Goal: Task Accomplishment & Management: Use online tool/utility

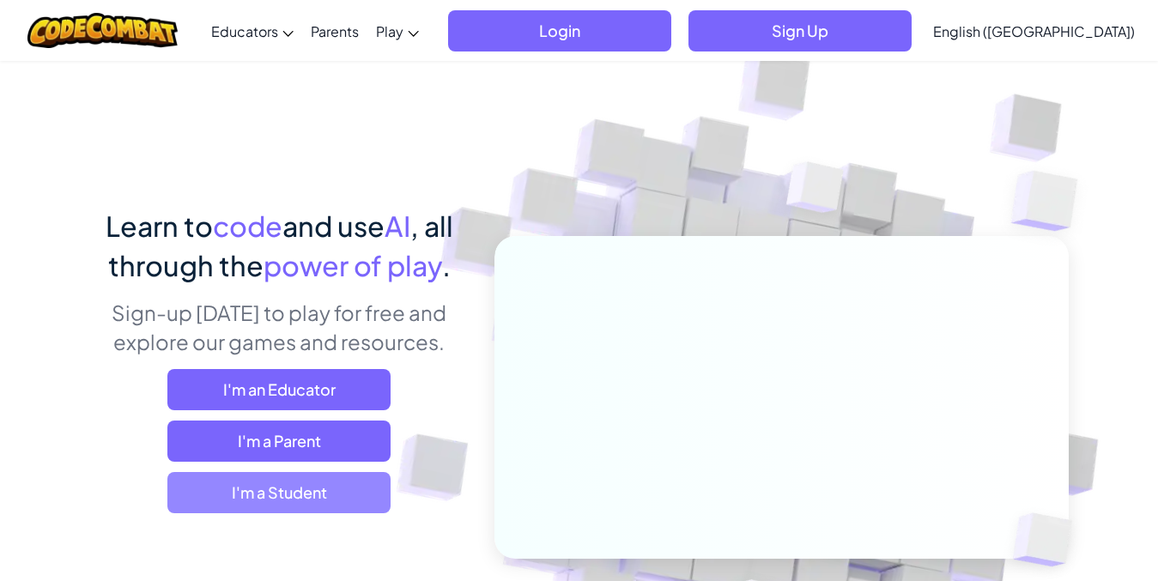
click at [350, 491] on span "I'm a Student" at bounding box center [278, 492] width 223 height 41
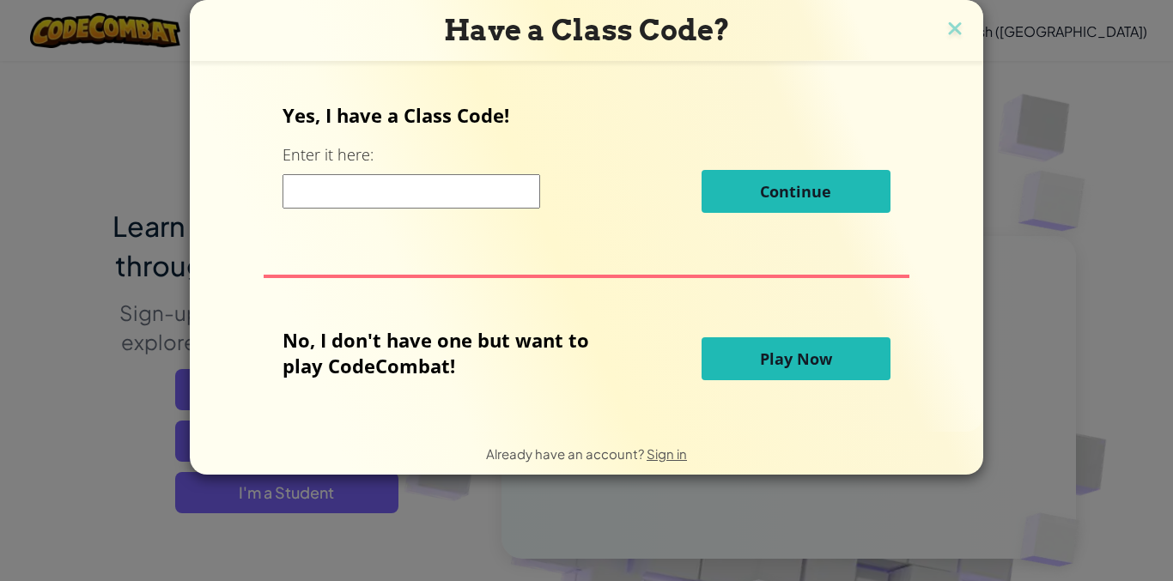
click at [768, 346] on button "Play Now" at bounding box center [795, 358] width 189 height 43
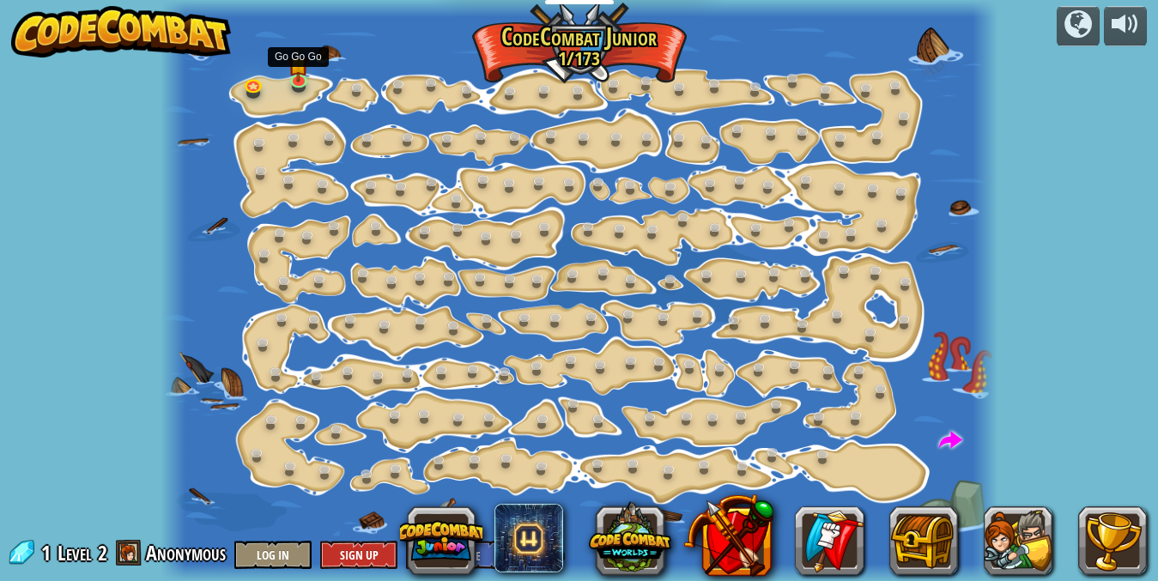
drag, startPoint x: 758, startPoint y: 342, endPoint x: 363, endPoint y: 151, distance: 438.5
click at [297, 78] on link at bounding box center [301, 83] width 34 height 26
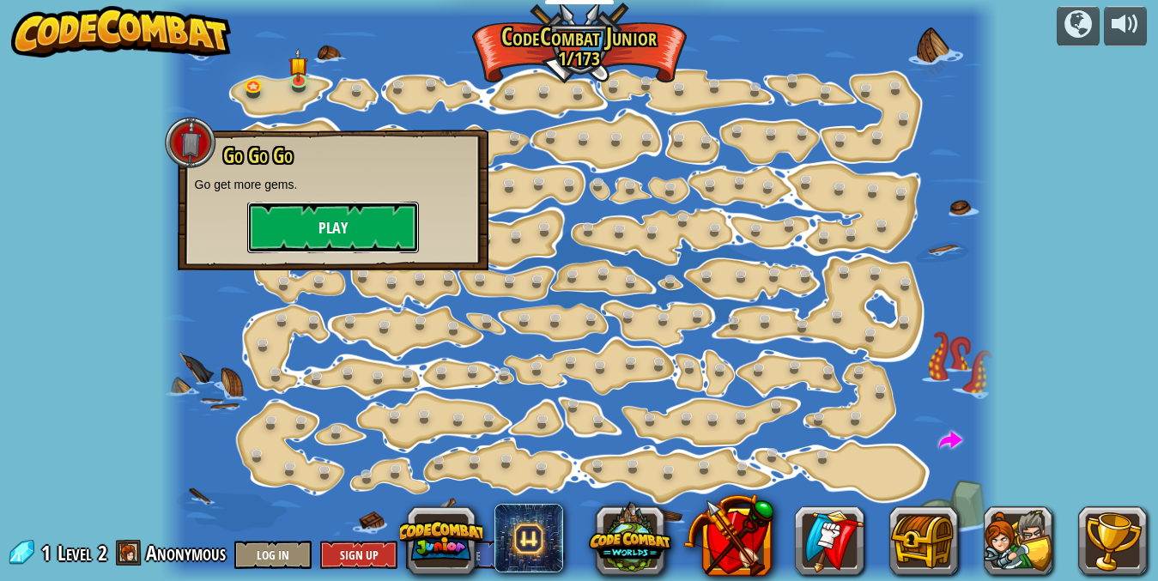
click at [325, 225] on button "Play" at bounding box center [333, 228] width 172 height 52
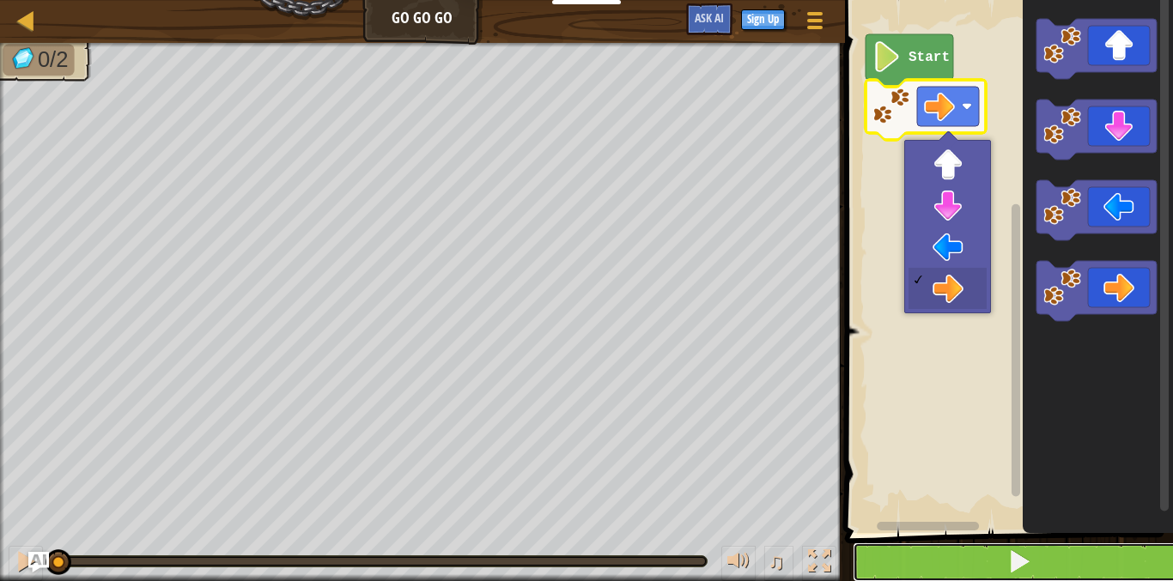
click at [996, 564] on button at bounding box center [1019, 562] width 333 height 39
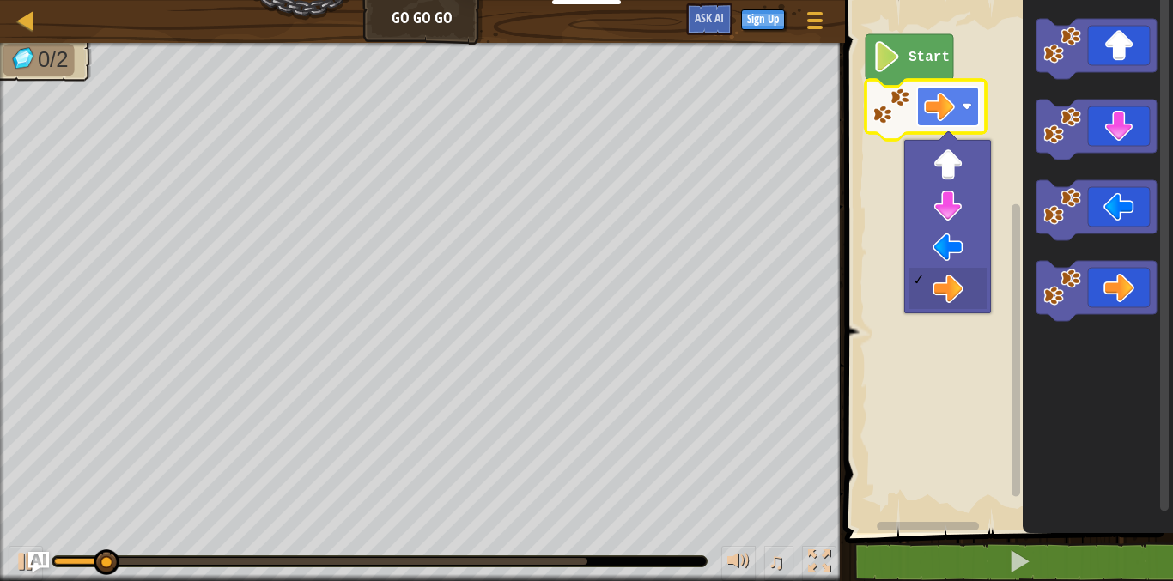
click at [952, 98] on image "Blockly Workspace" at bounding box center [939, 106] width 31 height 31
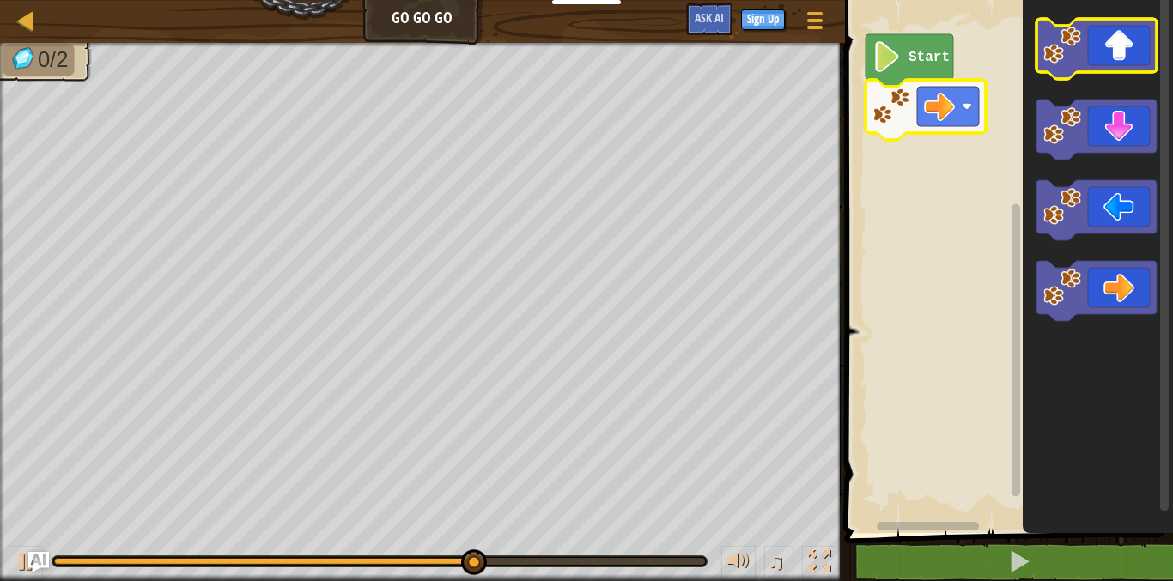
click at [1120, 48] on icon "Blockly Workspace" at bounding box center [1096, 49] width 120 height 60
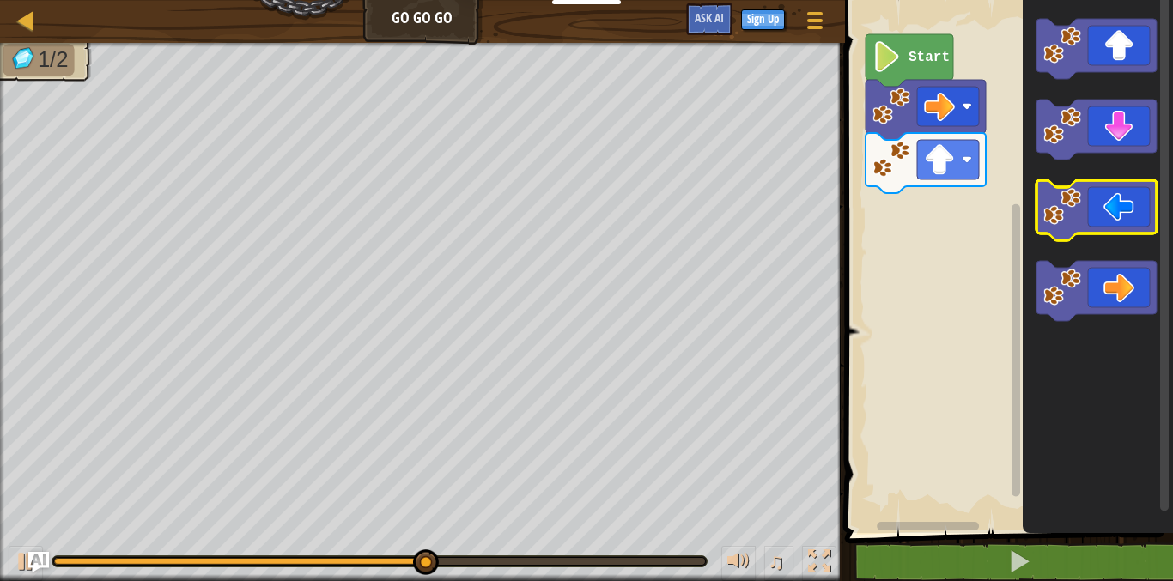
click at [1115, 295] on icon "Blockly Workspace" at bounding box center [1096, 291] width 120 height 60
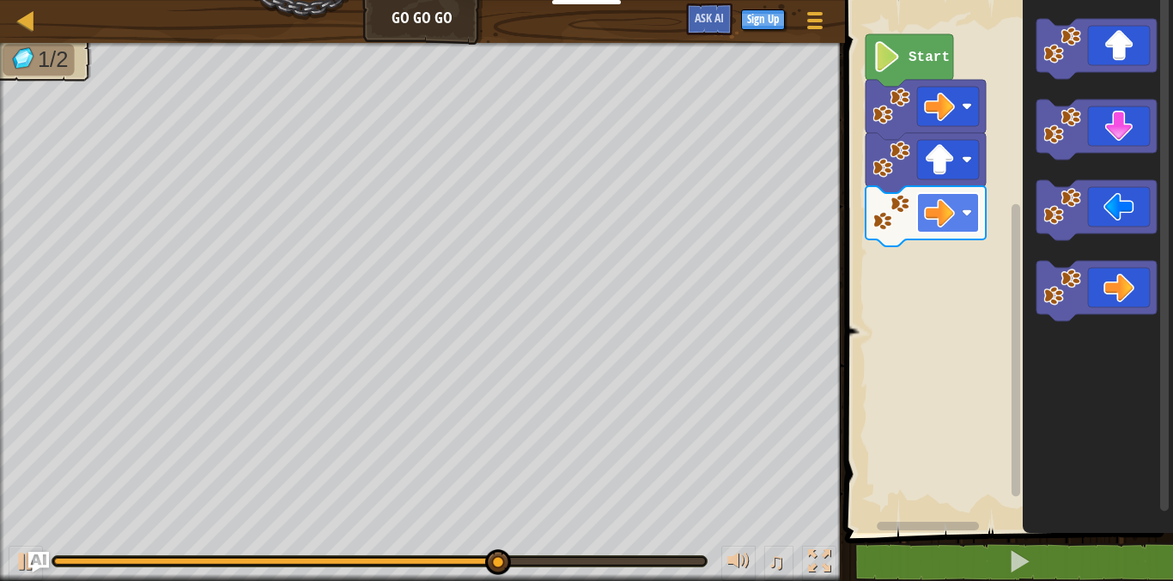
click at [938, 209] on image "Blockly Workspace" at bounding box center [939, 212] width 31 height 31
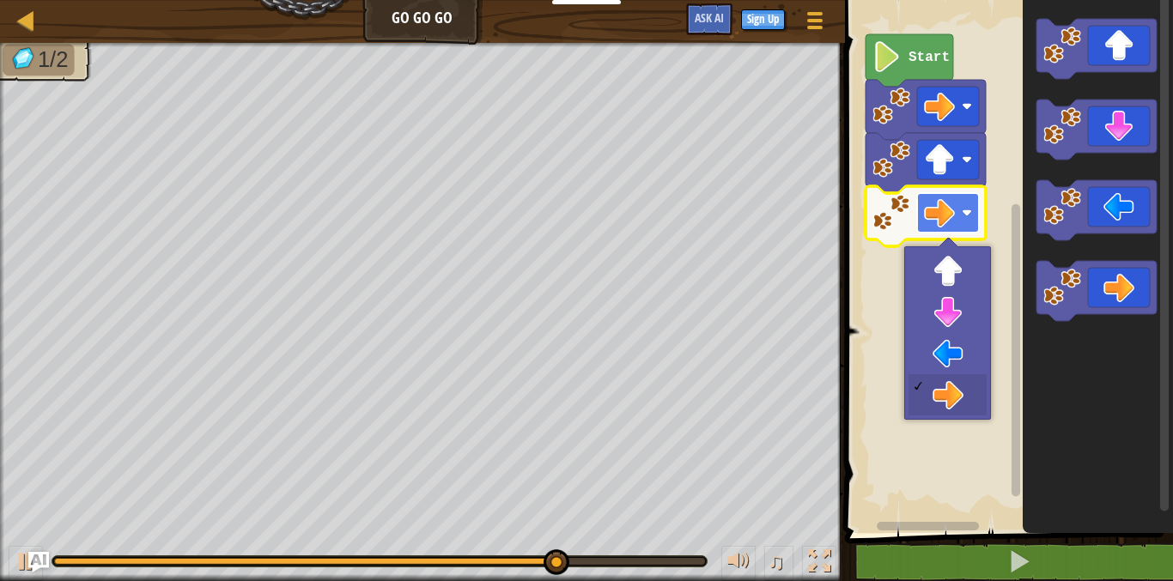
click at [938, 209] on image "Blockly Workspace" at bounding box center [939, 212] width 31 height 31
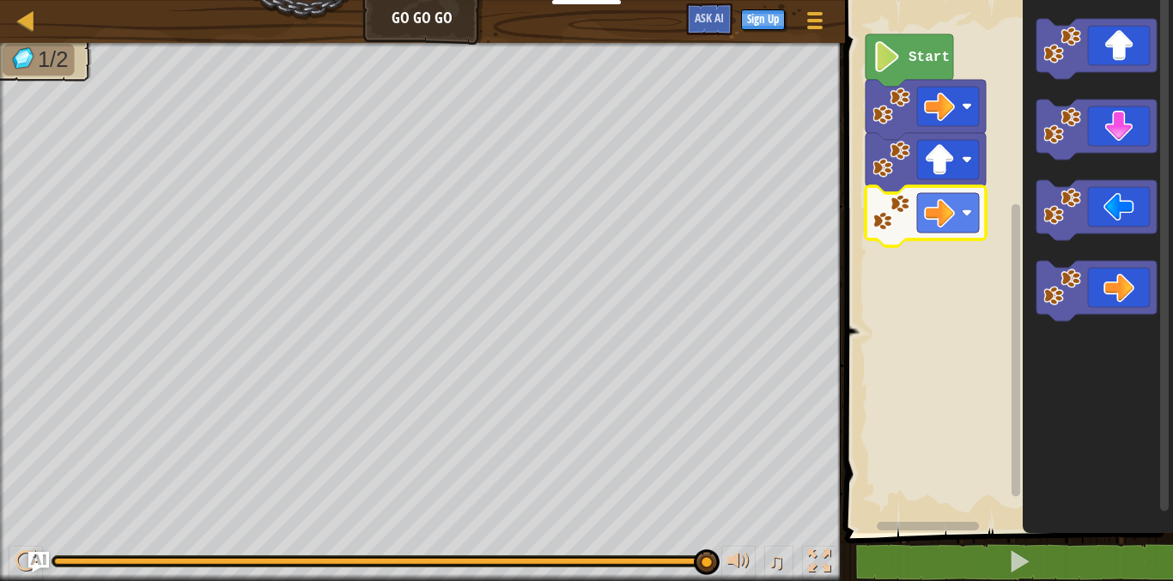
click at [907, 222] on image "Blockly Workspace" at bounding box center [891, 213] width 38 height 38
click at [929, 217] on image "Blockly Workspace" at bounding box center [939, 212] width 31 height 31
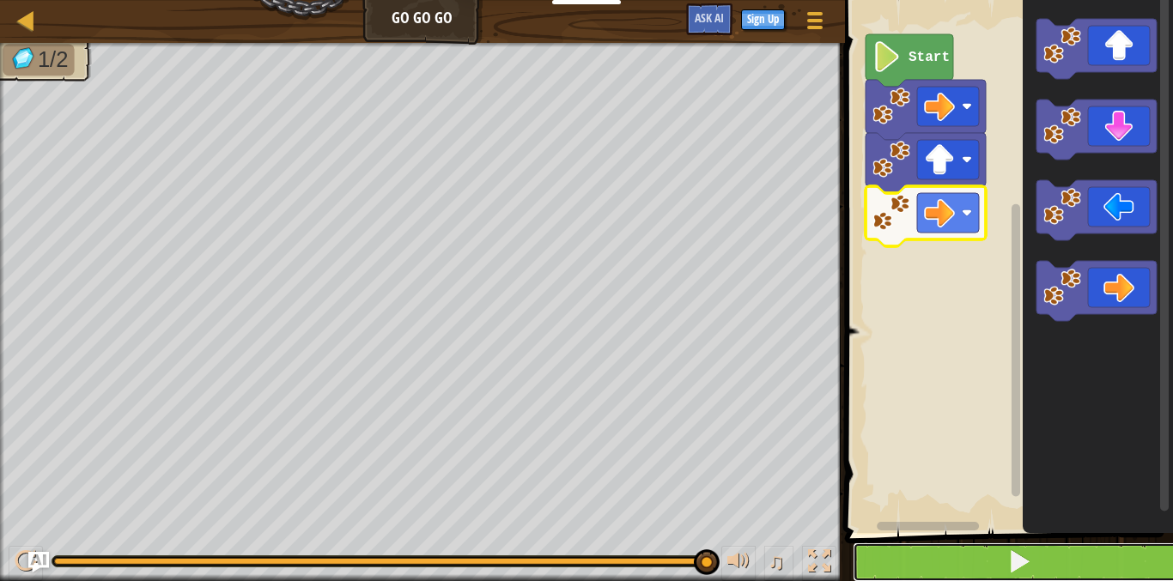
click at [968, 562] on button at bounding box center [1019, 562] width 333 height 39
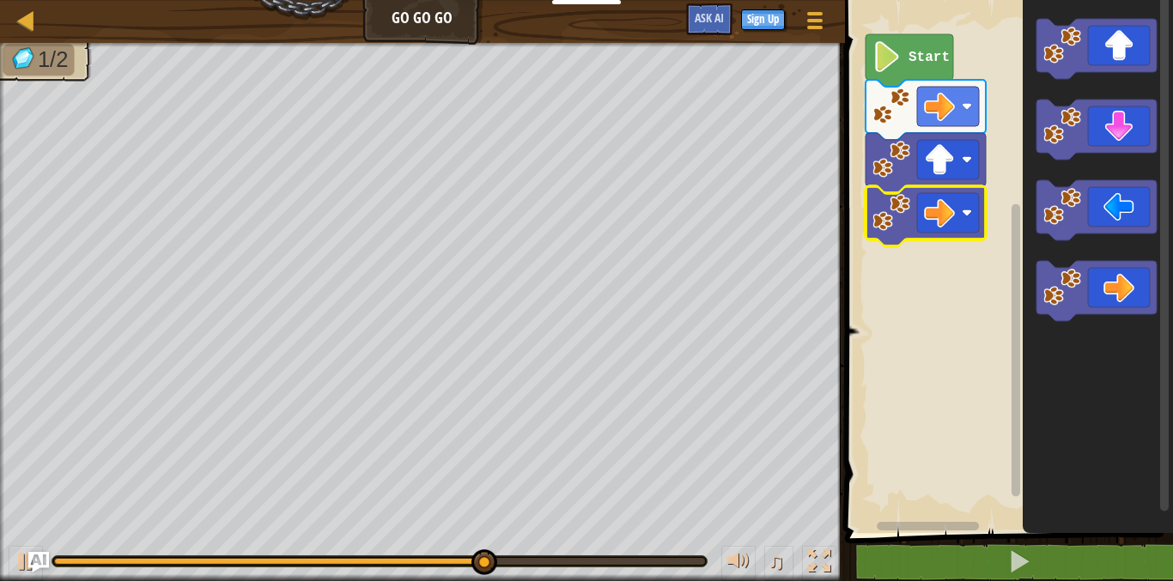
click at [910, 113] on icon "Blockly Workspace" at bounding box center [925, 110] width 120 height 60
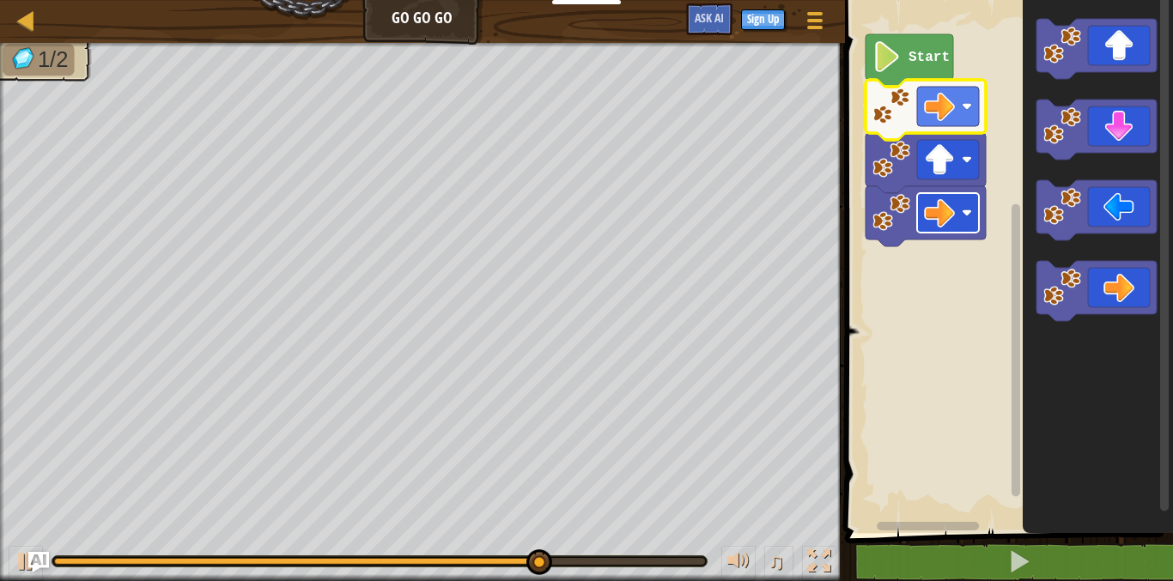
click at [937, 215] on image "Blockly Workspace" at bounding box center [939, 212] width 31 height 31
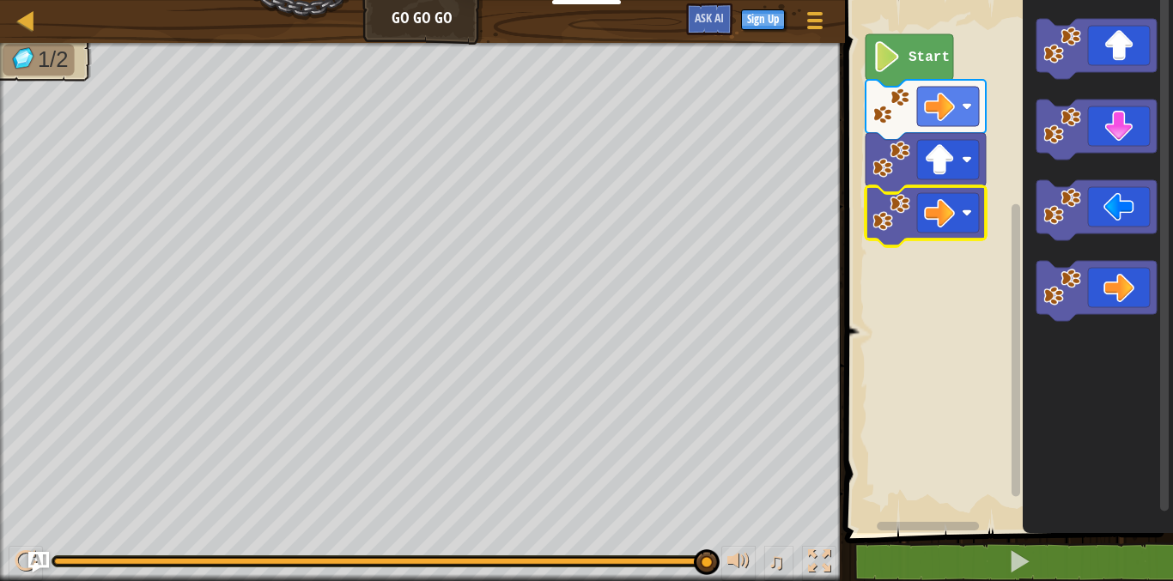
click at [910, 68] on icon "Blockly Workspace" at bounding box center [909, 60] width 88 height 52
click at [927, 207] on image "Blockly Workspace" at bounding box center [939, 212] width 31 height 31
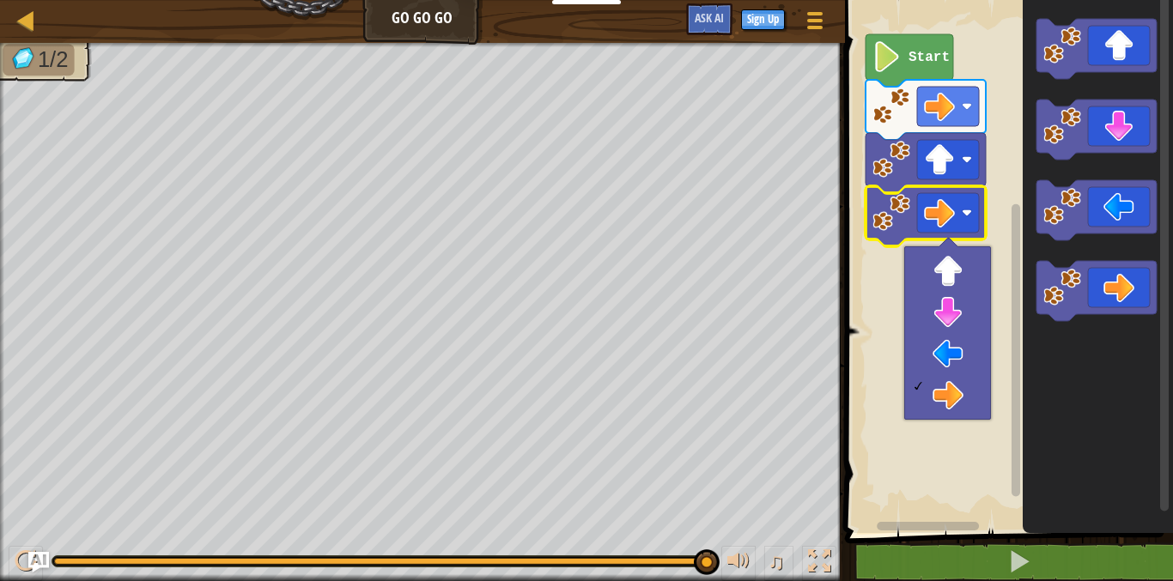
click at [904, 509] on rect "Blockly Workspace" at bounding box center [1006, 262] width 333 height 542
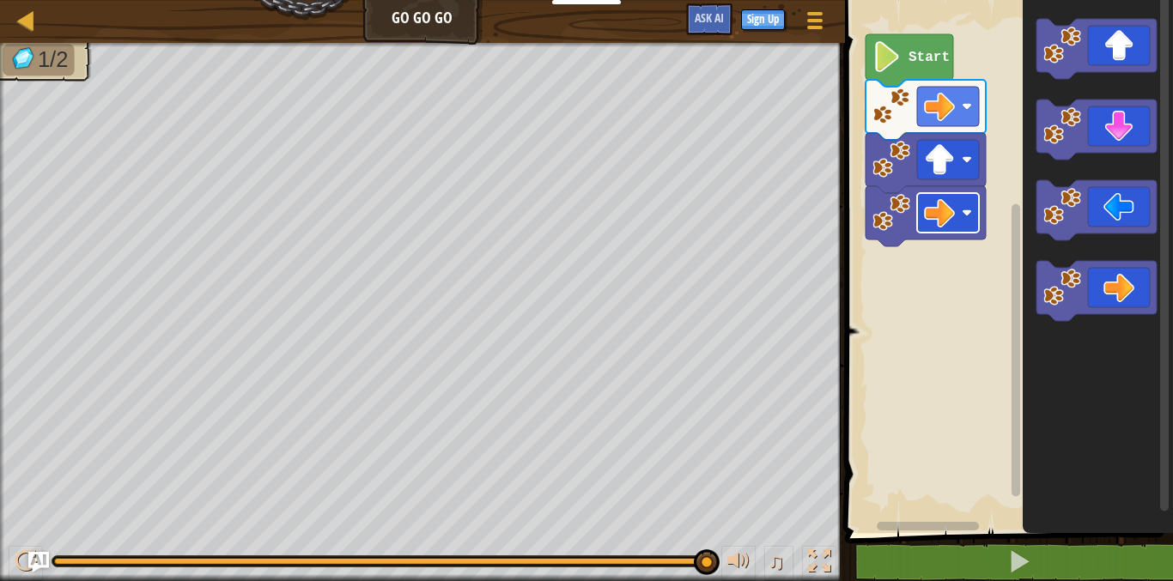
click at [937, 206] on image "Blockly Workspace" at bounding box center [939, 212] width 31 height 31
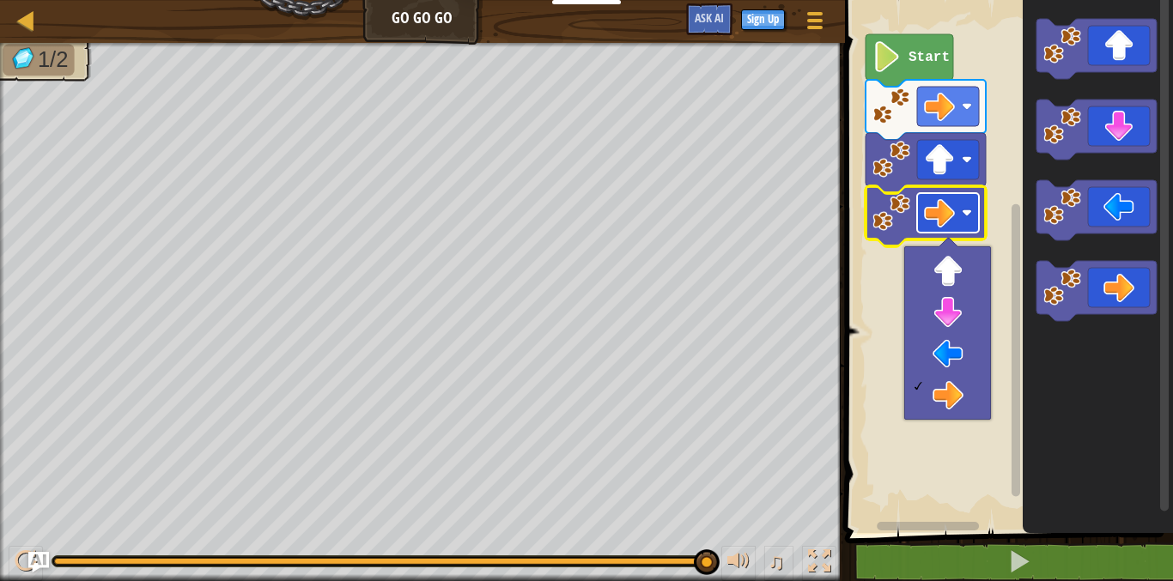
click at [926, 210] on image "Blockly Workspace" at bounding box center [939, 212] width 31 height 31
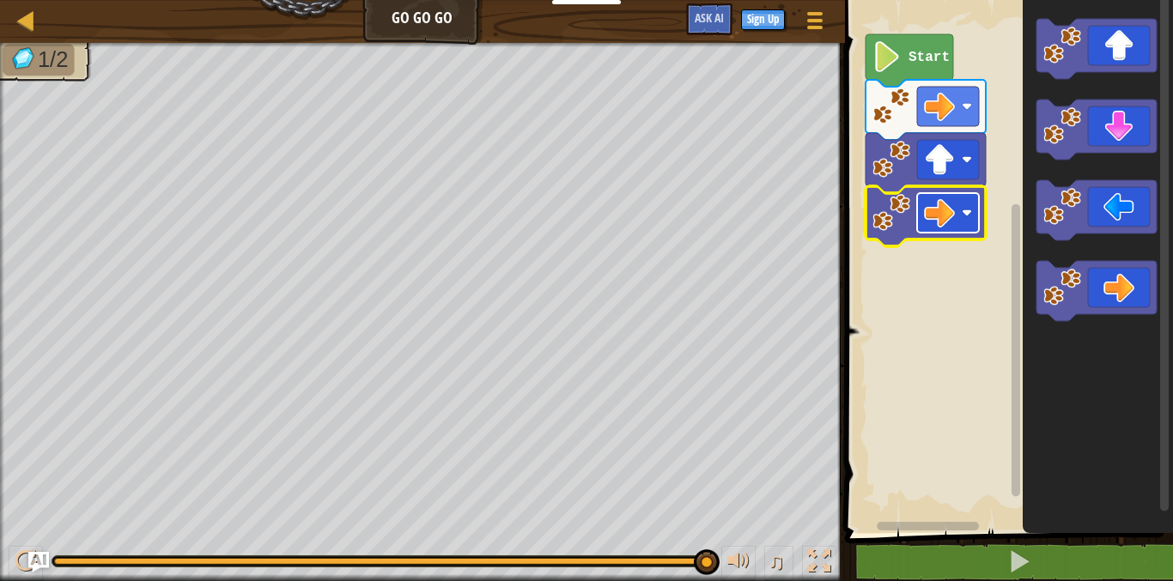
click at [921, 209] on rect "Blockly Workspace" at bounding box center [948, 212] width 62 height 39
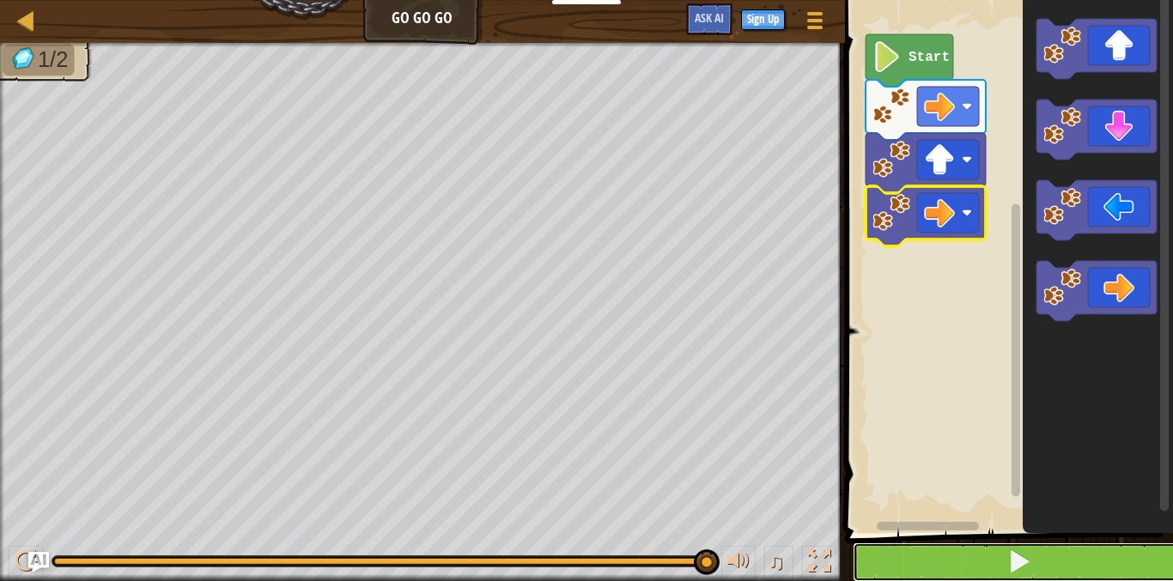
click at [960, 552] on button at bounding box center [1019, 562] width 333 height 39
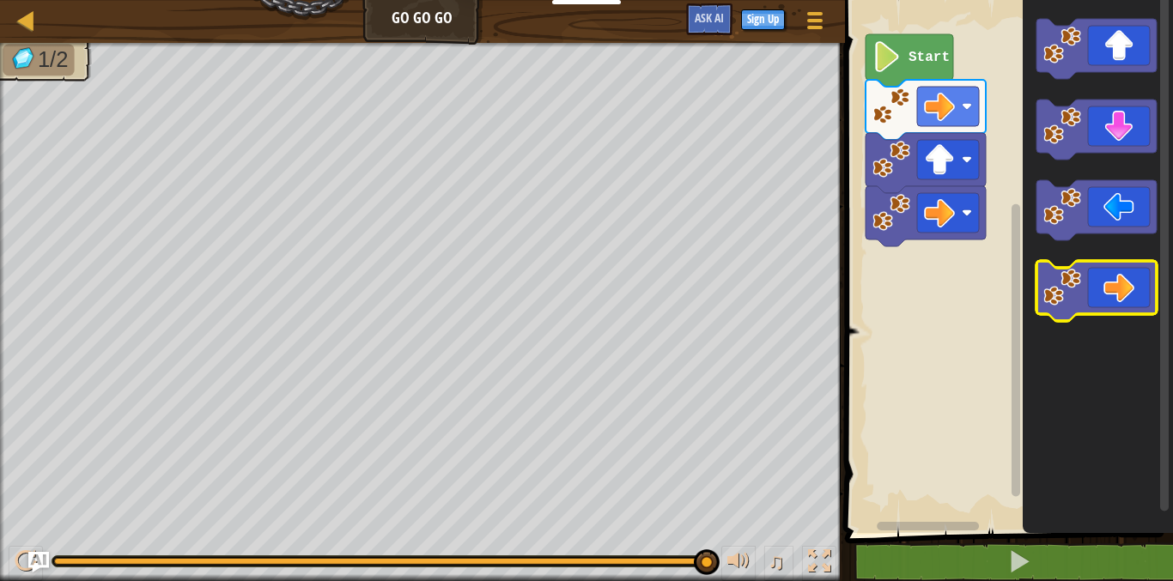
click at [1090, 287] on icon "Blockly Workspace" at bounding box center [1096, 291] width 120 height 60
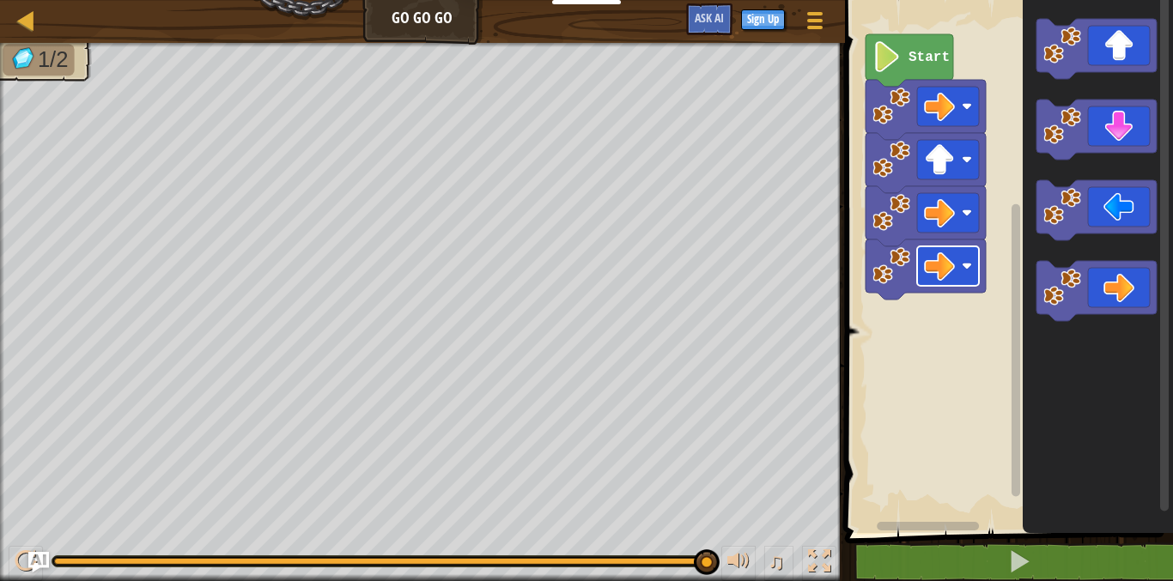
click at [927, 261] on image "Blockly Workspace" at bounding box center [939, 266] width 31 height 31
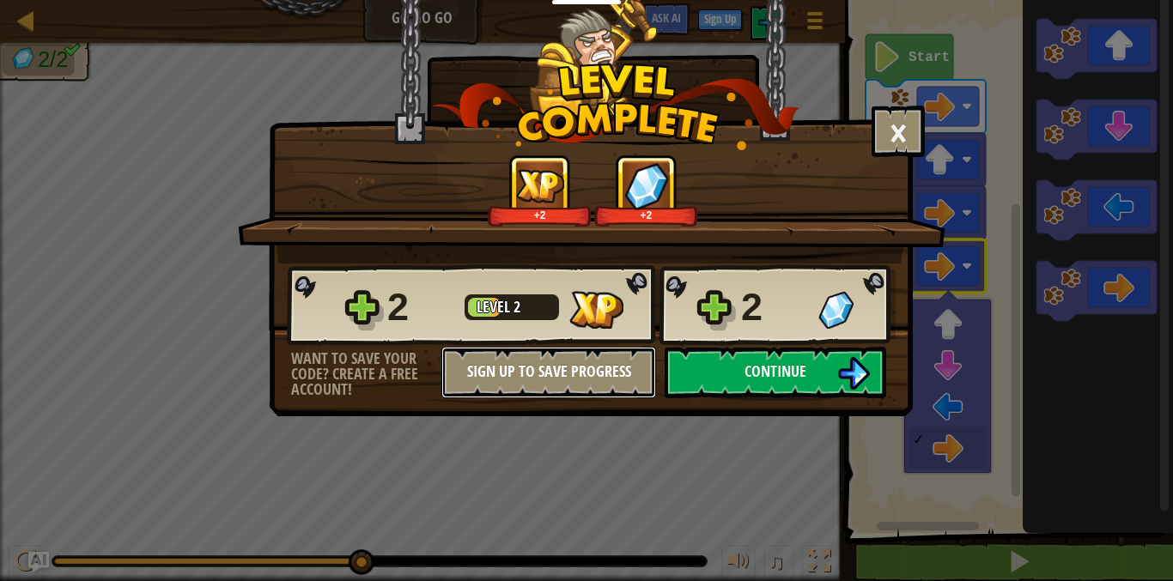
click at [558, 373] on button "Sign Up to Save Progress" at bounding box center [548, 373] width 215 height 52
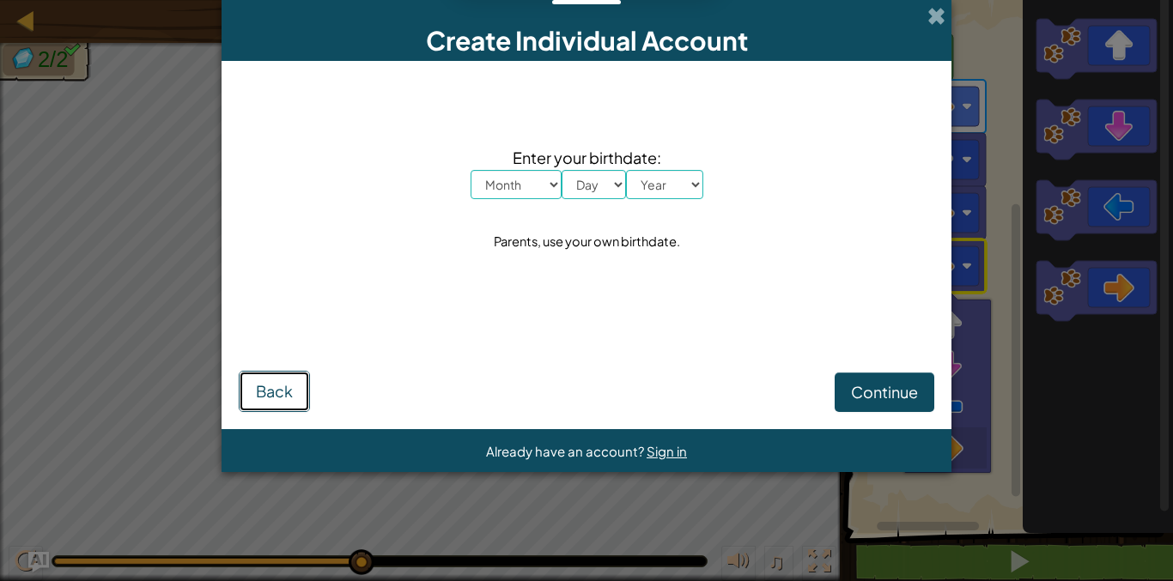
click at [295, 385] on button "Back" at bounding box center [274, 391] width 71 height 41
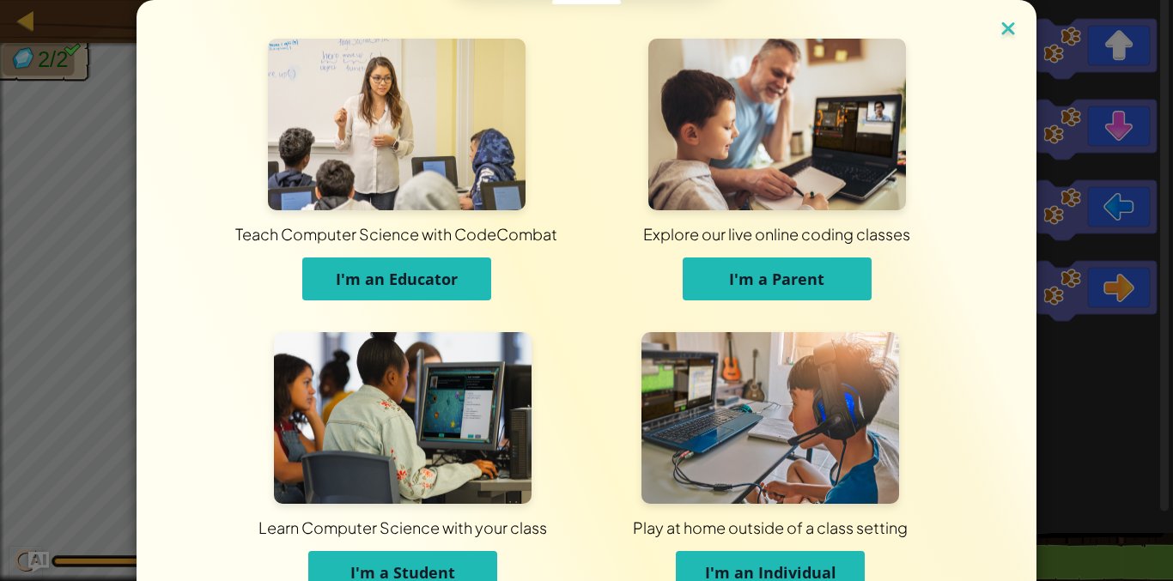
click at [997, 34] on img at bounding box center [1008, 30] width 22 height 26
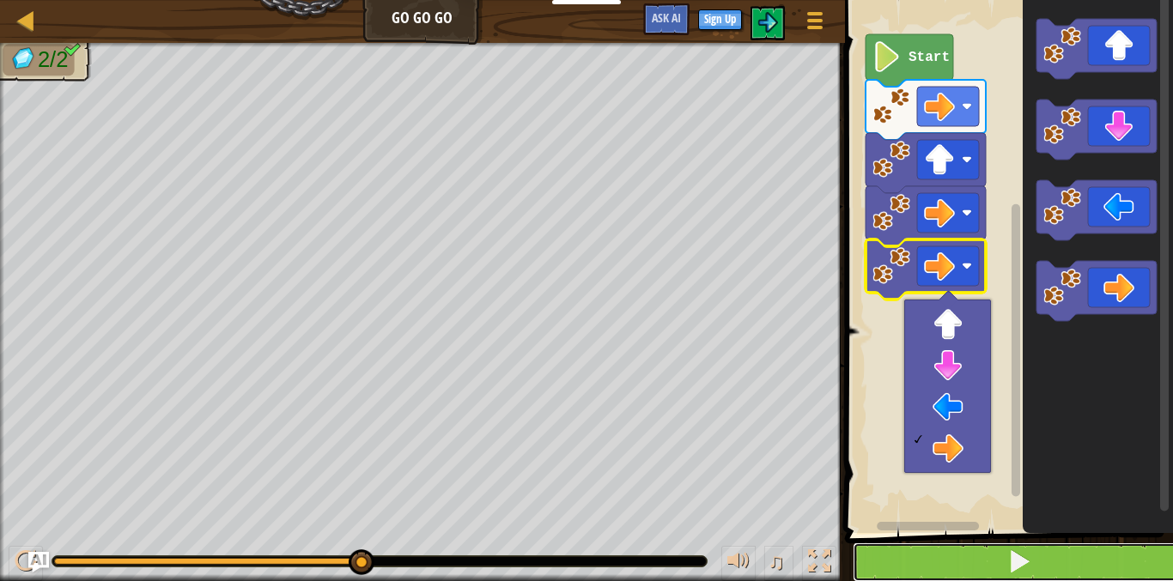
click at [959, 549] on button at bounding box center [1019, 562] width 333 height 39
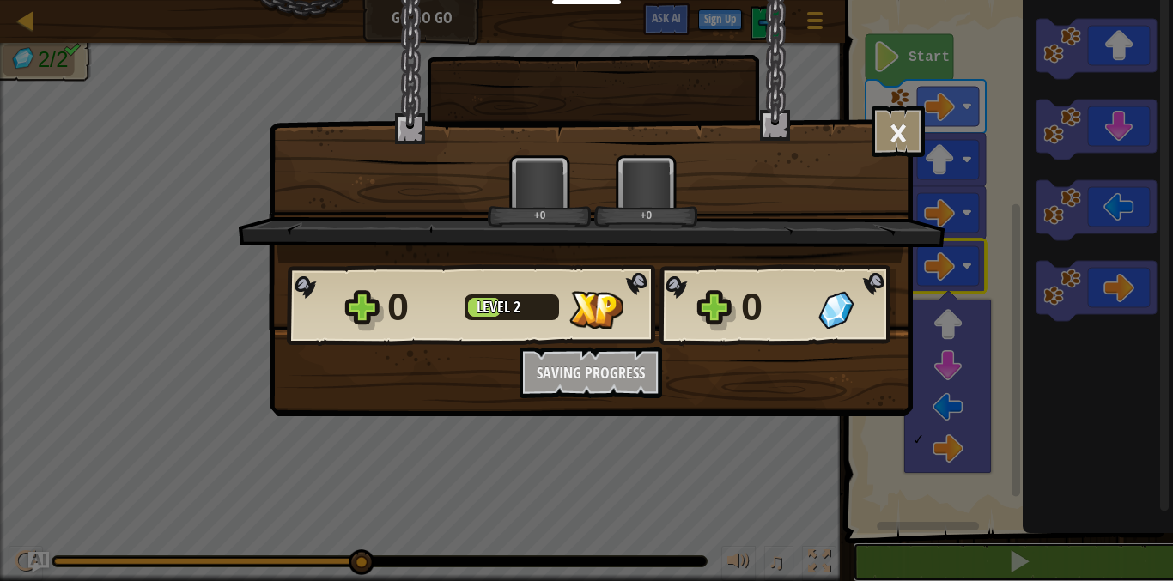
scroll to position [1, 0]
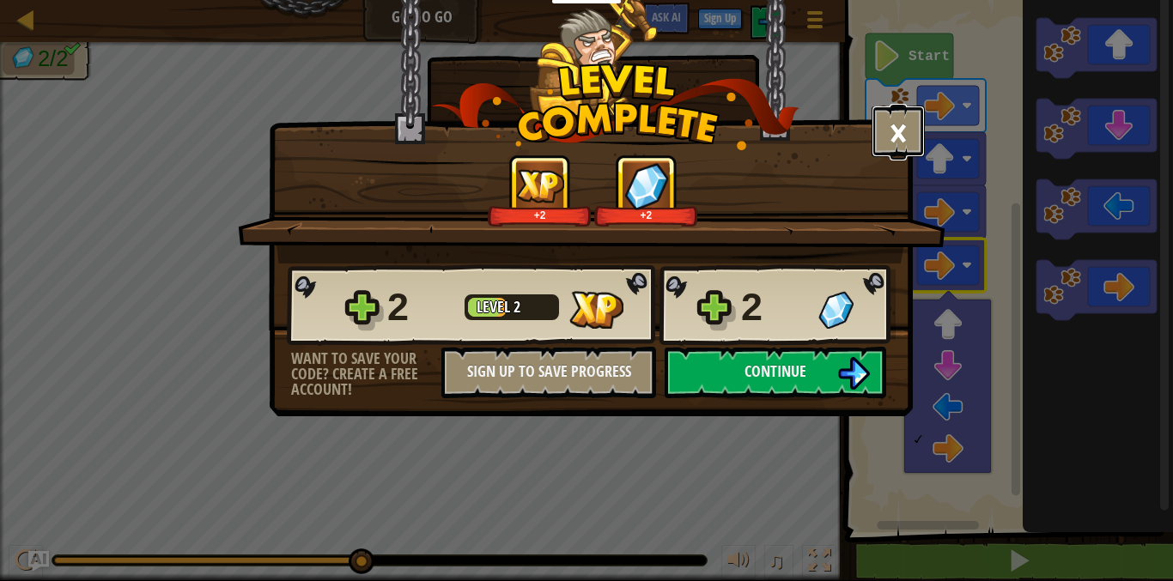
click at [889, 126] on button "×" at bounding box center [897, 132] width 53 height 52
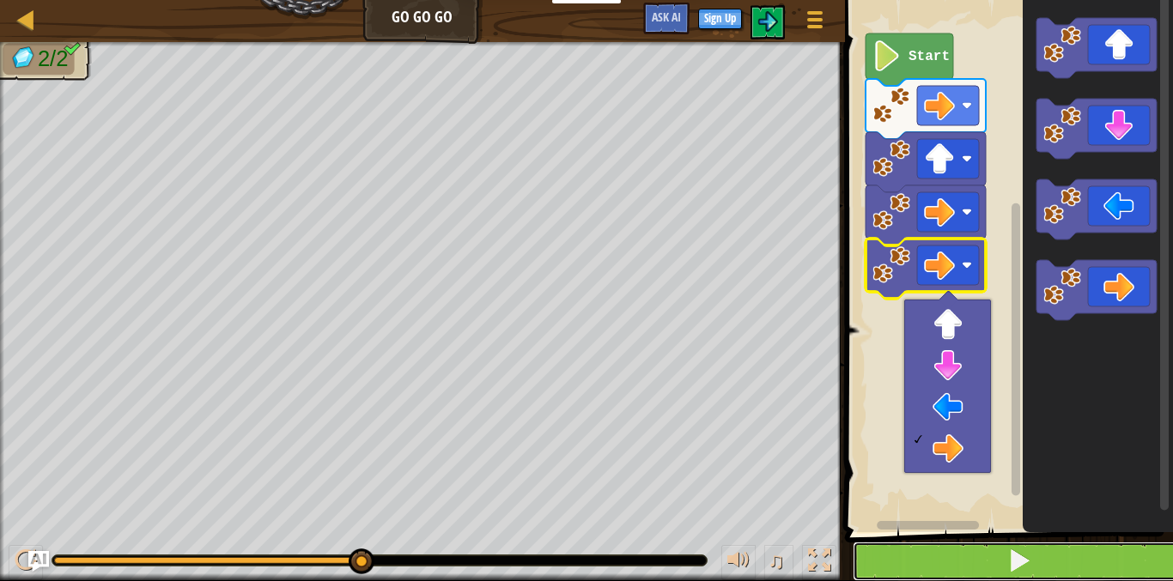
drag, startPoint x: 998, startPoint y: 559, endPoint x: 991, endPoint y: 548, distance: 13.1
click at [995, 555] on button at bounding box center [1019, 561] width 333 height 39
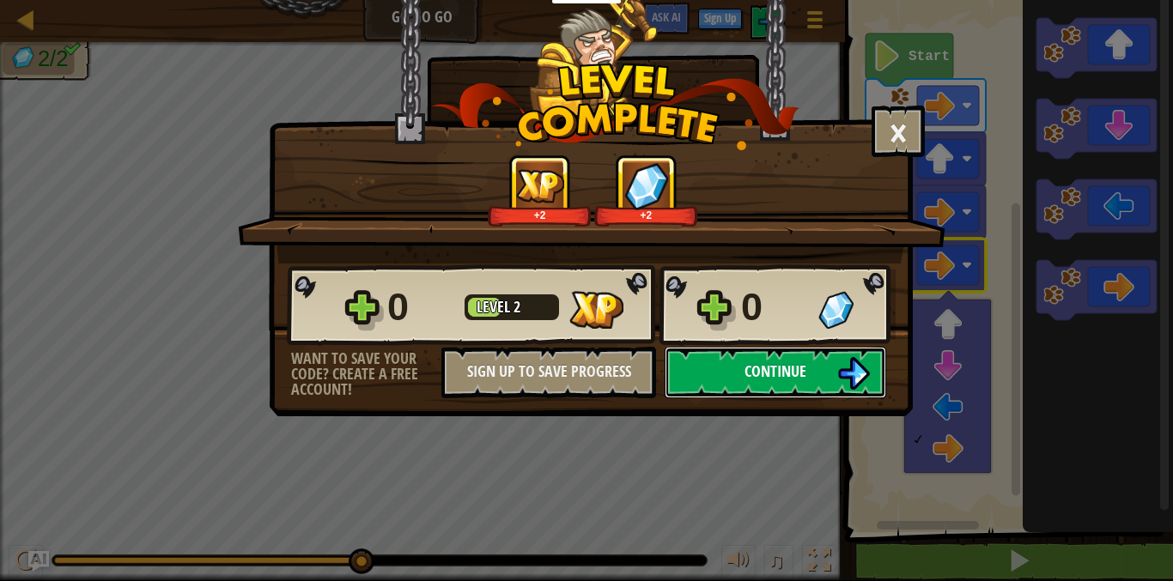
click at [796, 369] on span "Continue" at bounding box center [775, 371] width 62 height 21
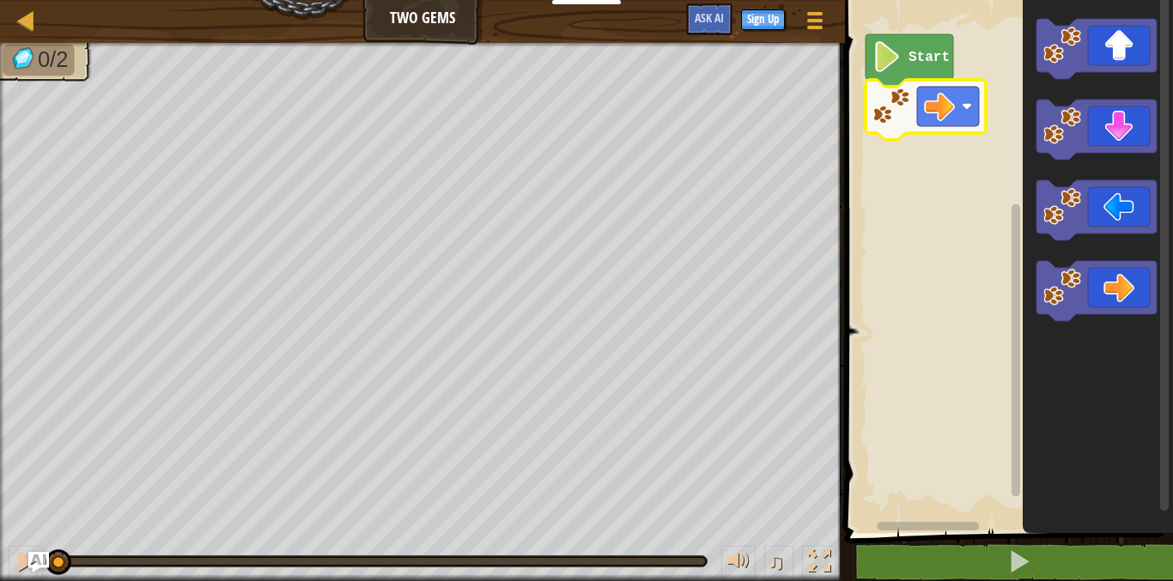
click at [898, 114] on image "Blockly Workspace" at bounding box center [891, 107] width 38 height 38
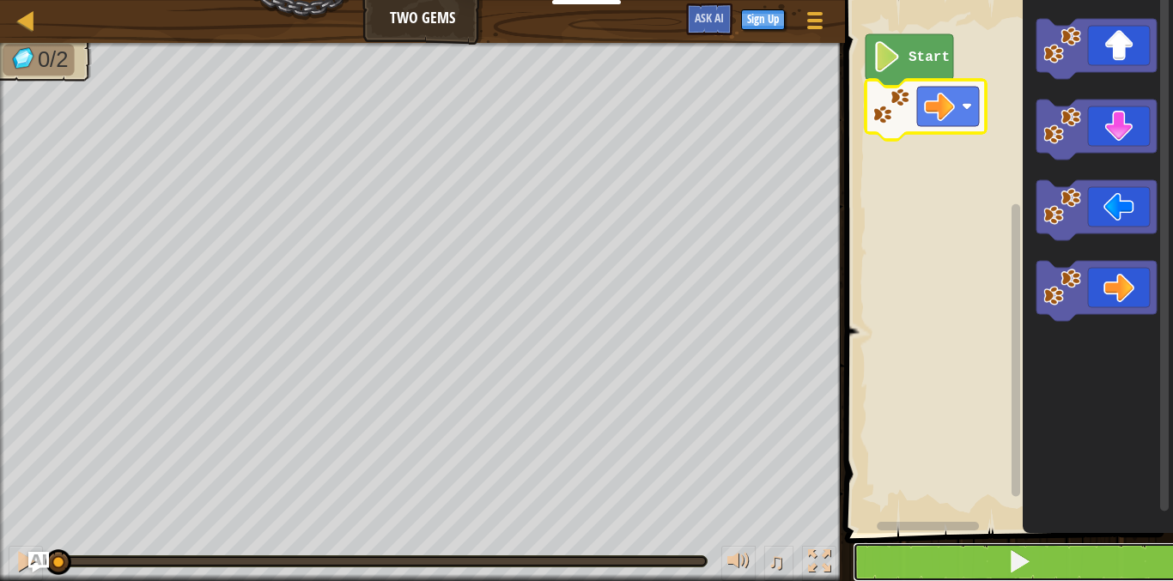
click at [950, 561] on button at bounding box center [1019, 562] width 333 height 39
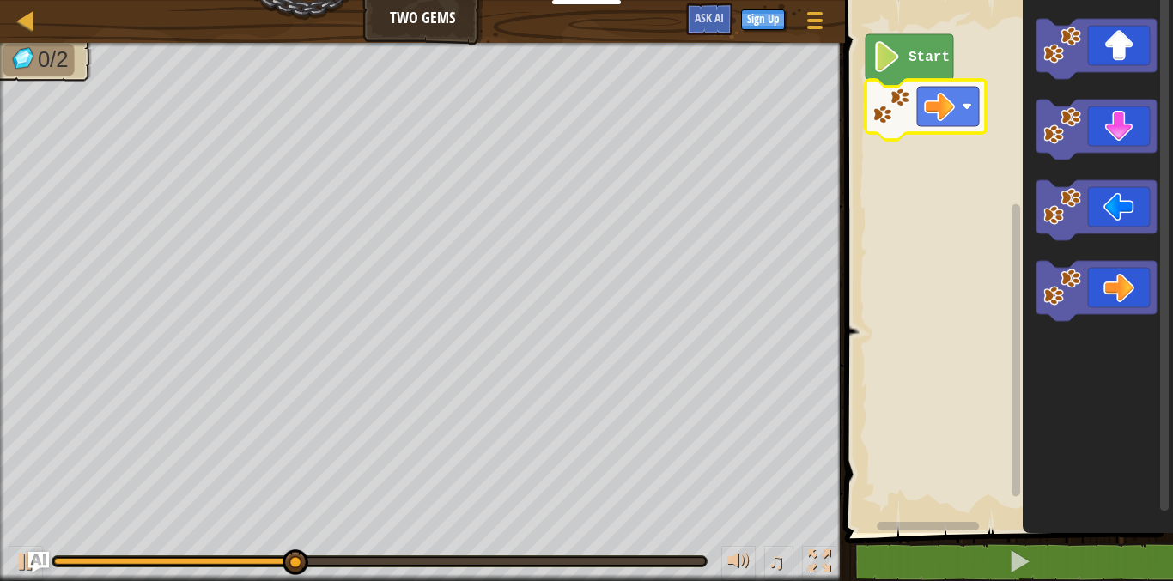
click at [897, 113] on image "Blockly Workspace" at bounding box center [891, 107] width 38 height 38
click at [1054, 302] on image "Blockly Workspace" at bounding box center [1062, 288] width 38 height 38
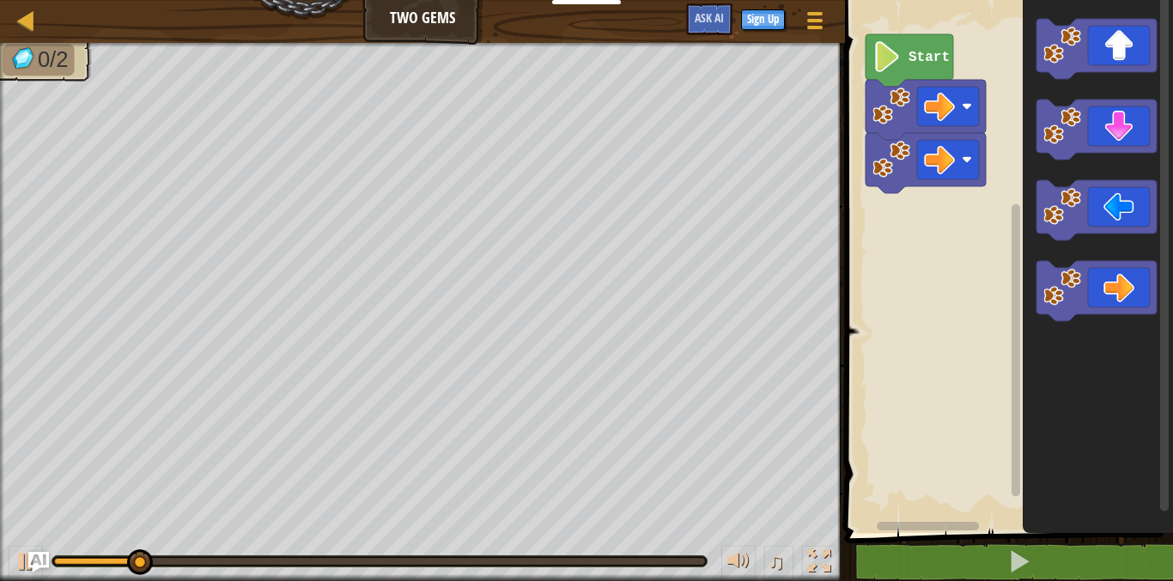
click at [899, 168] on image "Blockly Workspace" at bounding box center [891, 160] width 38 height 38
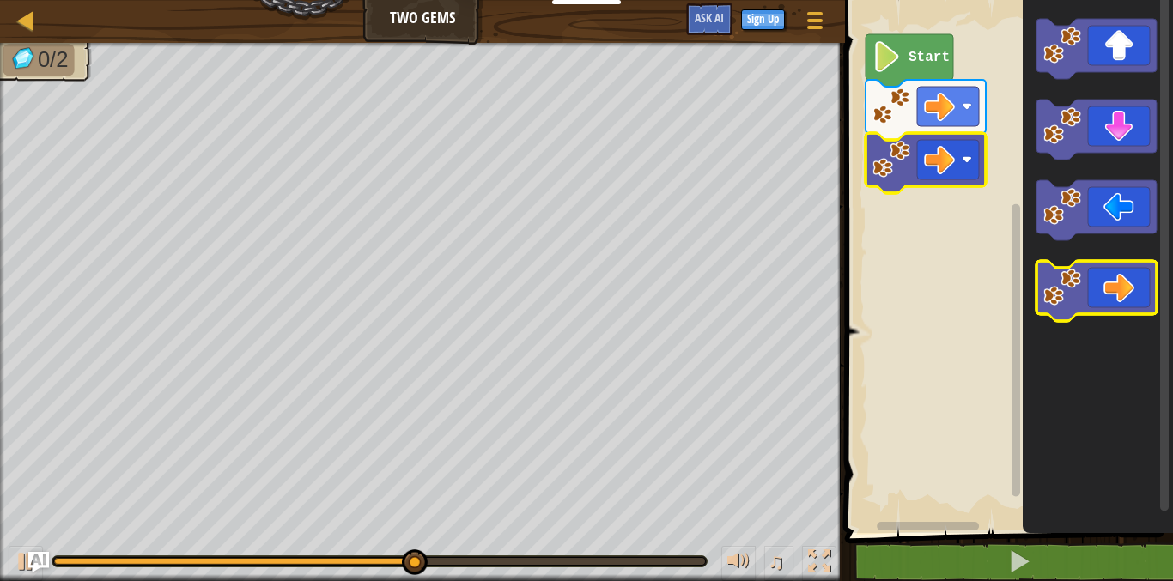
click at [1047, 302] on image "Blockly Workspace" at bounding box center [1062, 288] width 38 height 38
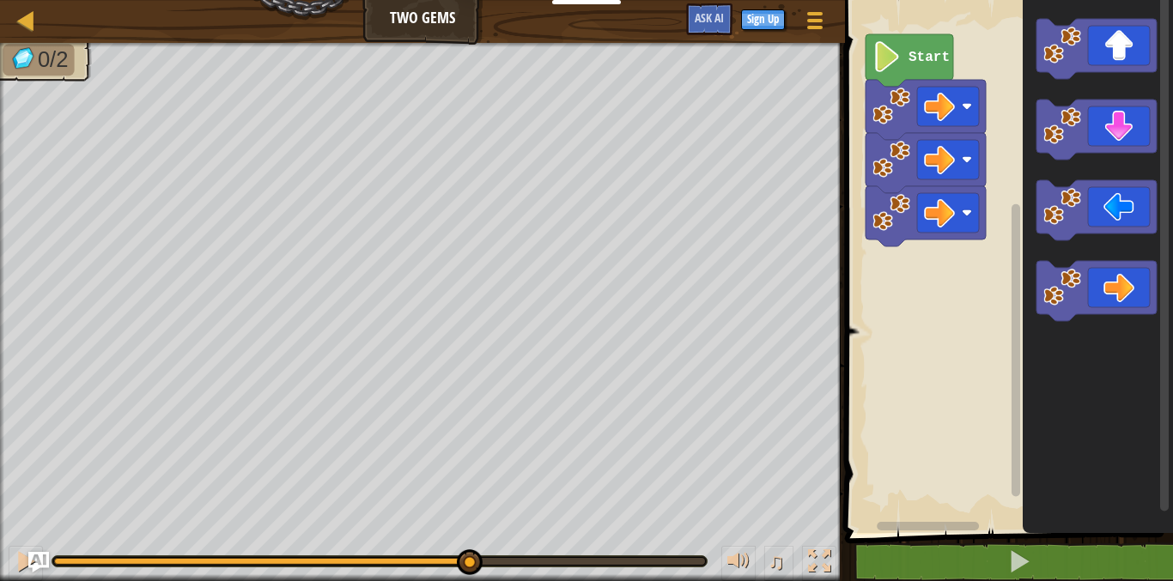
click at [901, 221] on image "Blockly Workspace" at bounding box center [891, 213] width 38 height 38
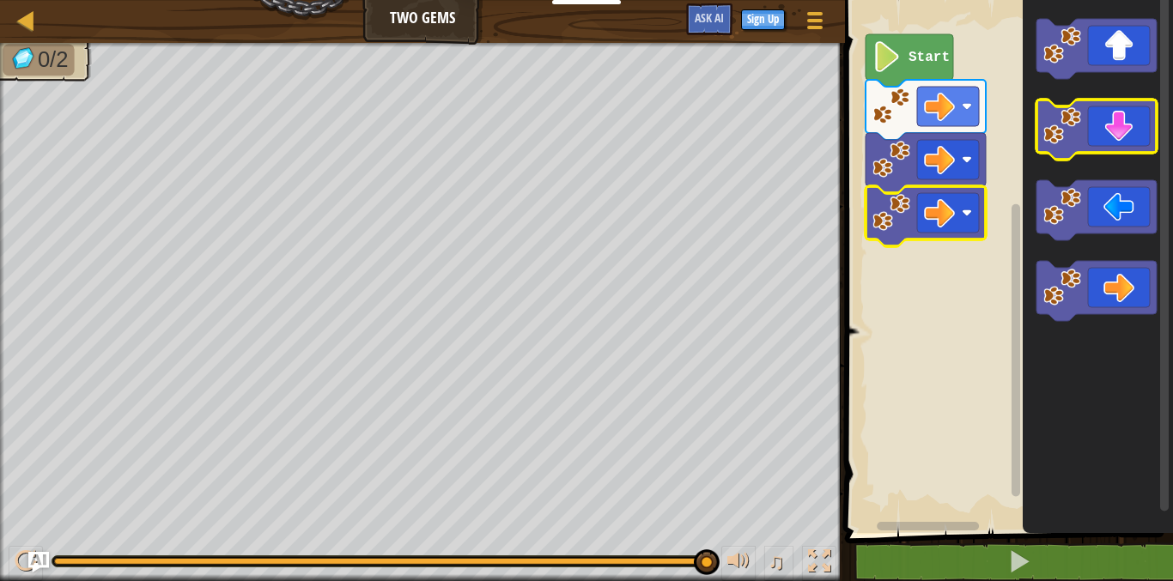
click at [1083, 123] on icon "Blockly Workspace" at bounding box center [1096, 130] width 120 height 60
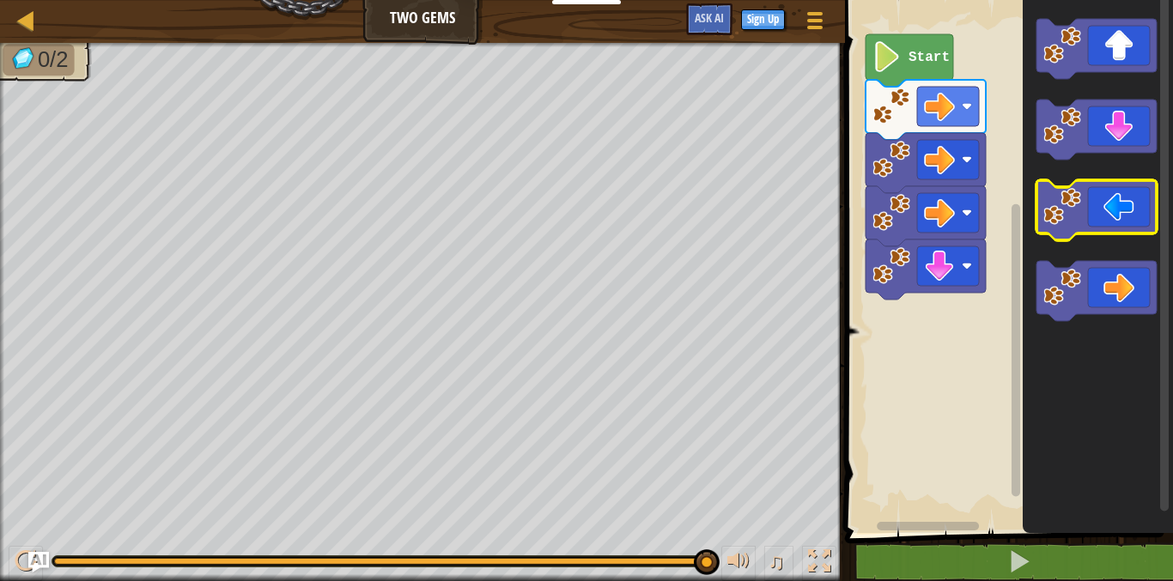
click at [894, 280] on image "Blockly Workspace" at bounding box center [891, 266] width 38 height 38
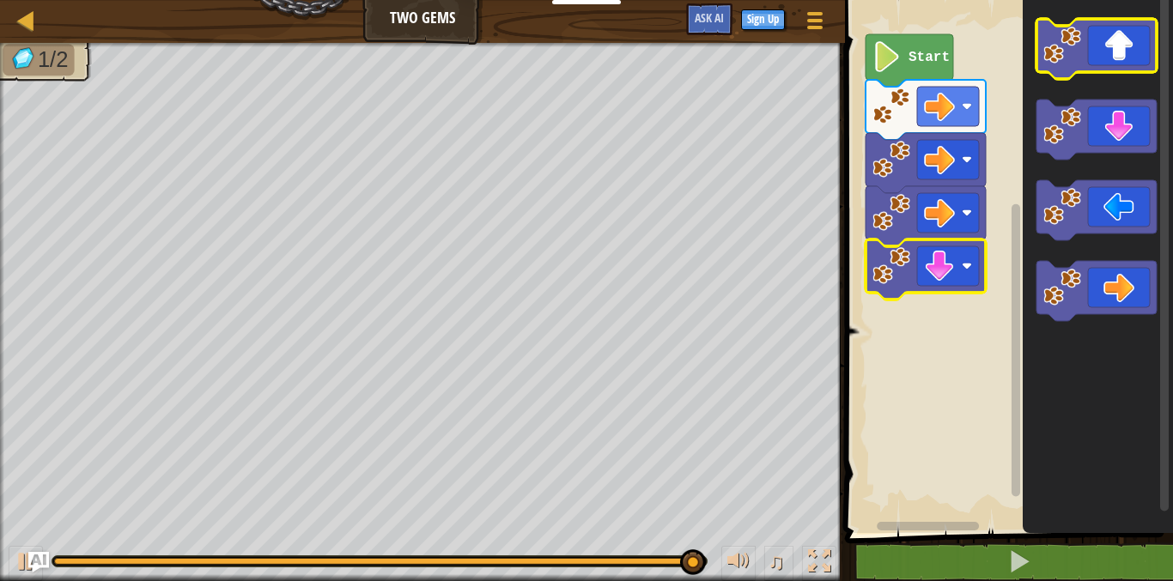
click at [1092, 42] on icon "Blockly Workspace" at bounding box center [1096, 49] width 120 height 60
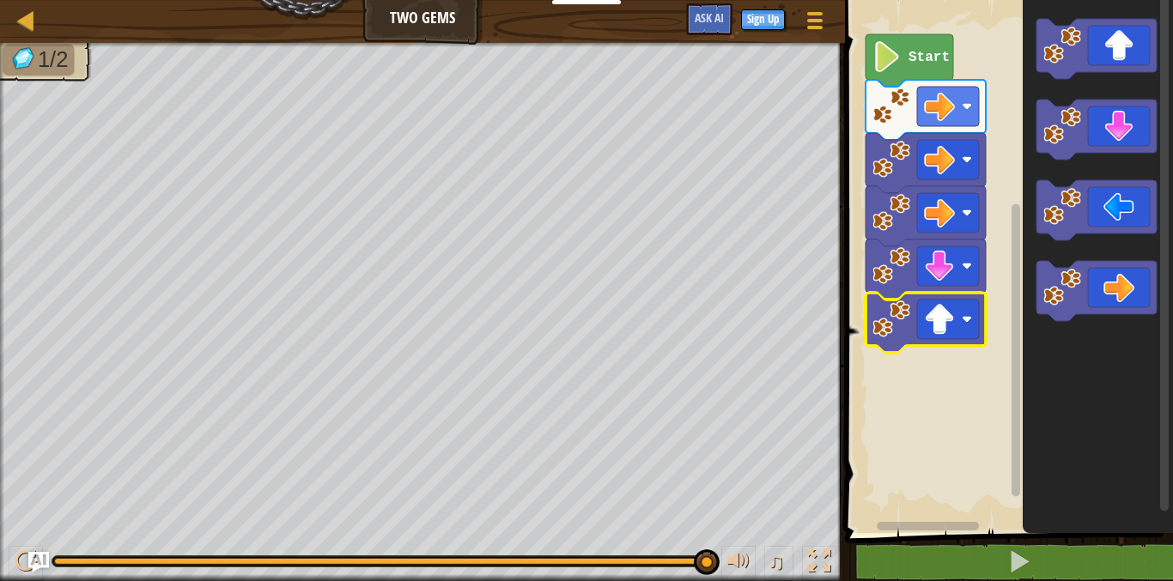
click at [903, 330] on image "Blockly Workspace" at bounding box center [891, 319] width 38 height 38
click at [877, 314] on image "Blockly Workspace" at bounding box center [891, 319] width 38 height 38
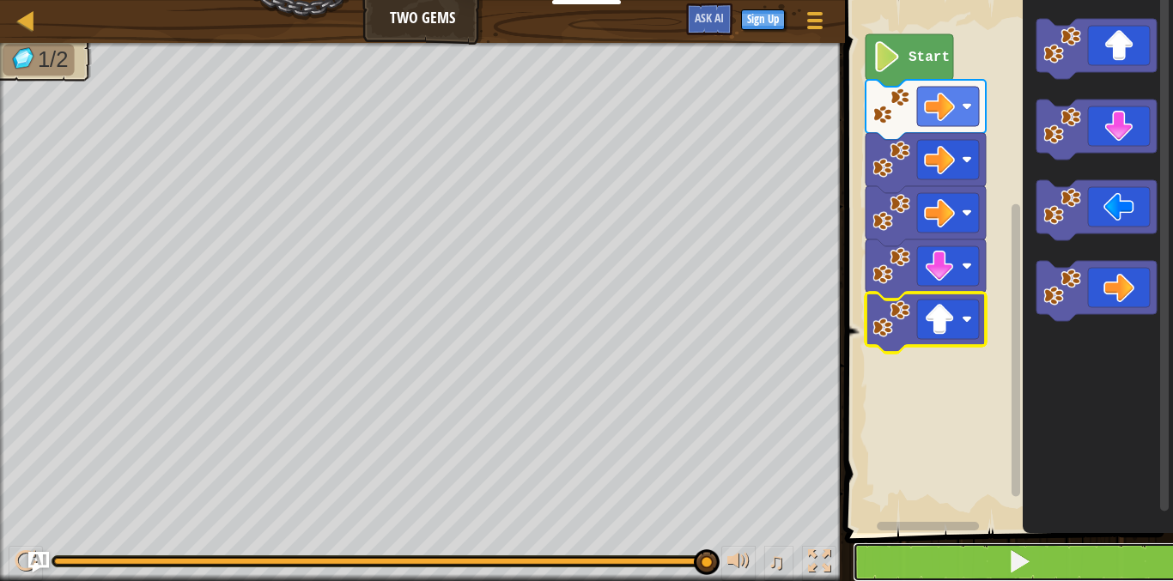
click at [987, 556] on button at bounding box center [1019, 562] width 333 height 39
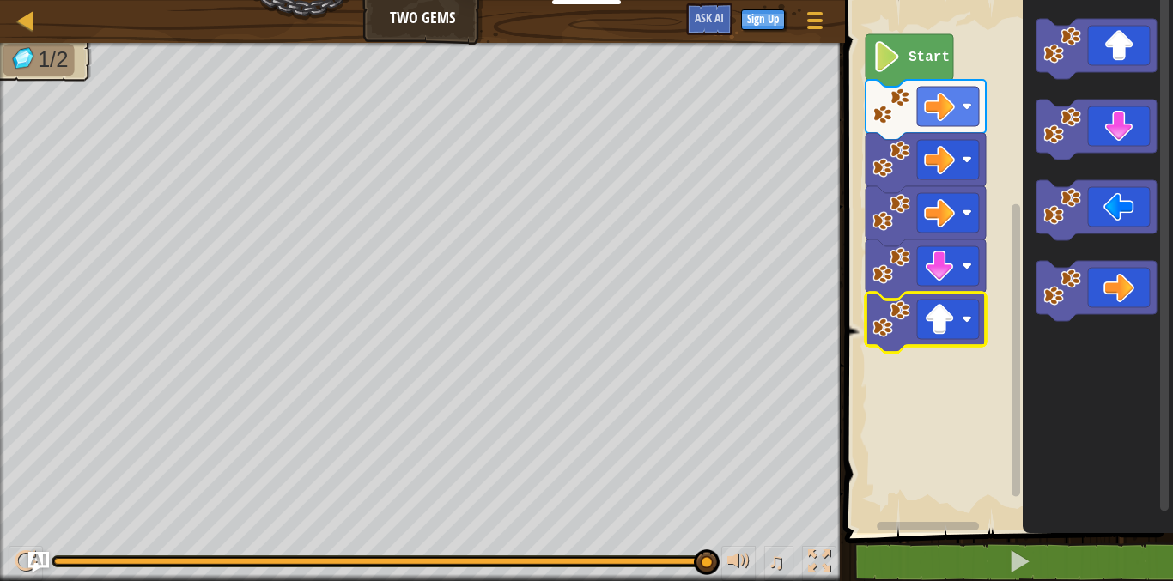
click at [901, 327] on image "Blockly Workspace" at bounding box center [891, 319] width 38 height 38
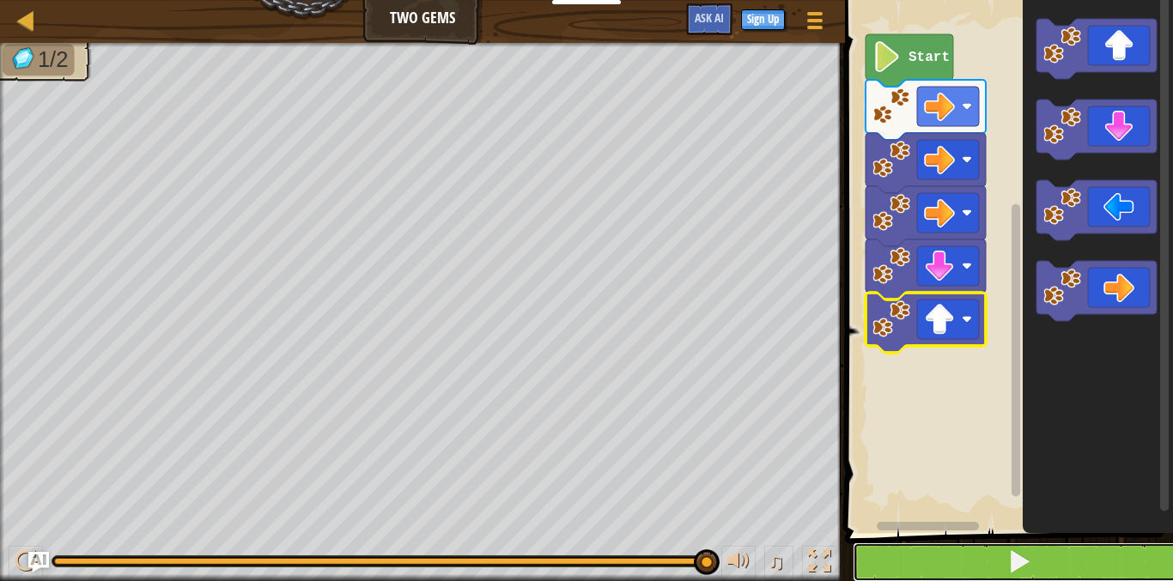
click at [1007, 571] on button at bounding box center [1019, 562] width 333 height 39
click at [980, 561] on button at bounding box center [1019, 562] width 333 height 39
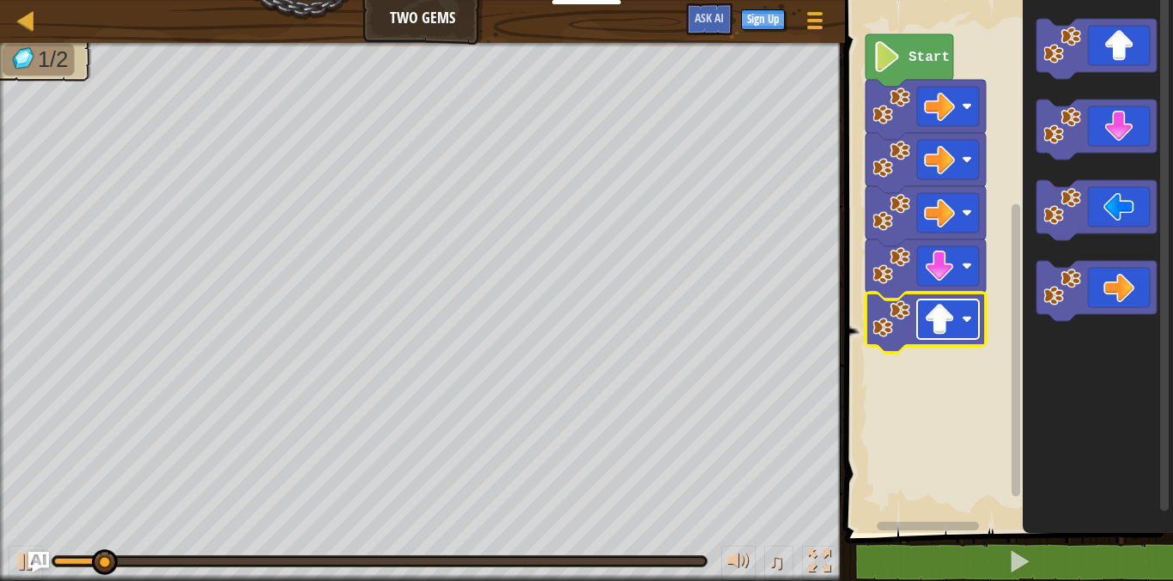
click at [926, 319] on image "Blockly Workspace" at bounding box center [939, 319] width 31 height 31
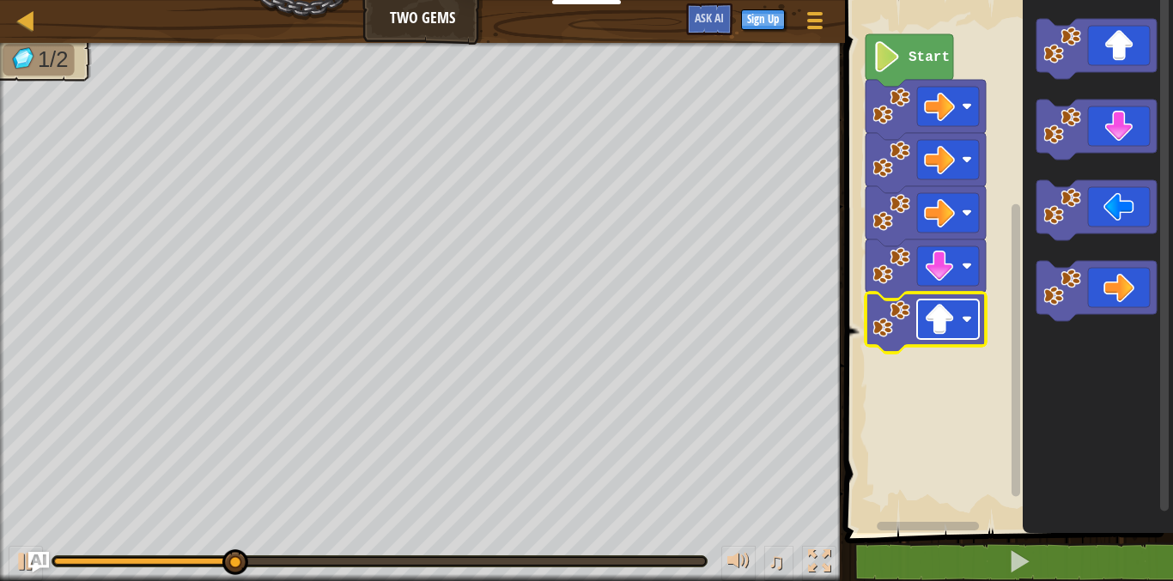
click at [926, 319] on image "Blockly Workspace" at bounding box center [939, 319] width 31 height 31
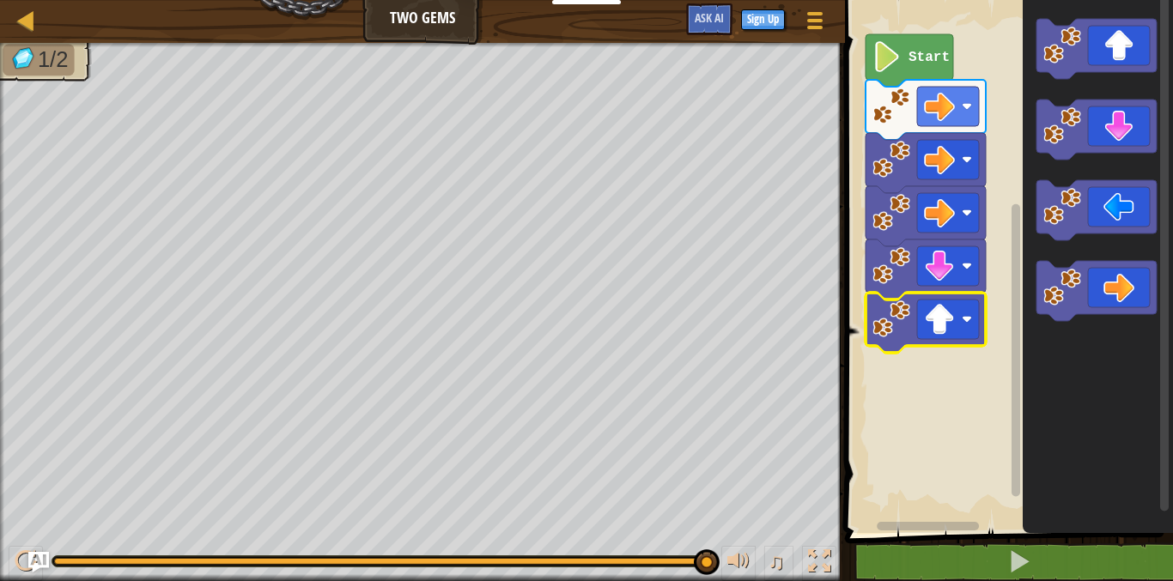
click at [940, 383] on rect "Blockly Workspace" at bounding box center [1006, 262] width 333 height 542
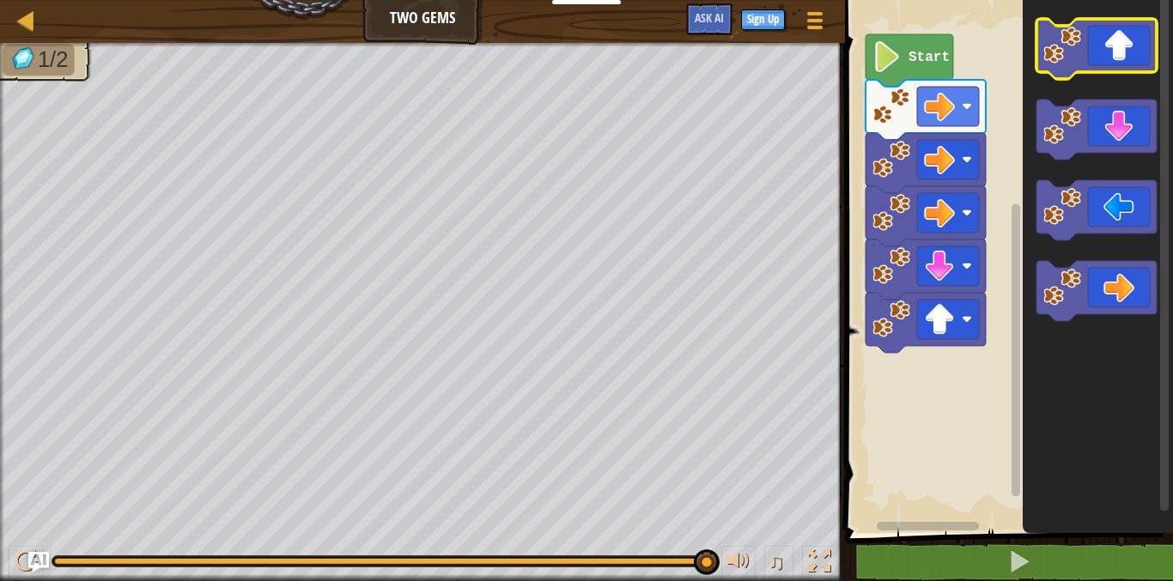
click at [1043, 50] on image "Blockly Workspace" at bounding box center [1062, 46] width 38 height 38
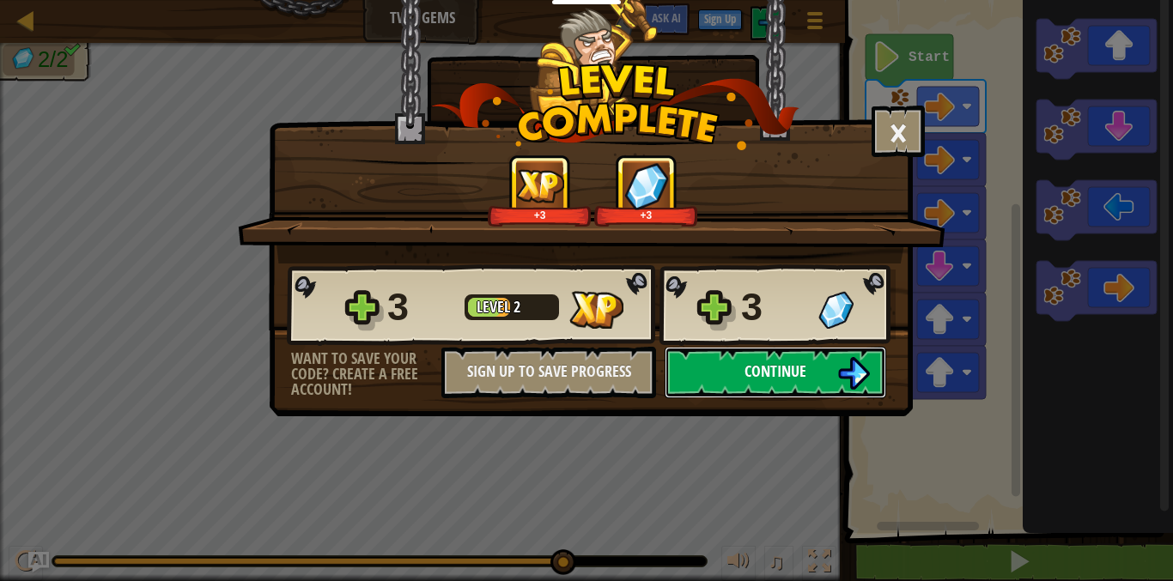
click at [809, 368] on button "Continue" at bounding box center [776, 373] width 222 height 52
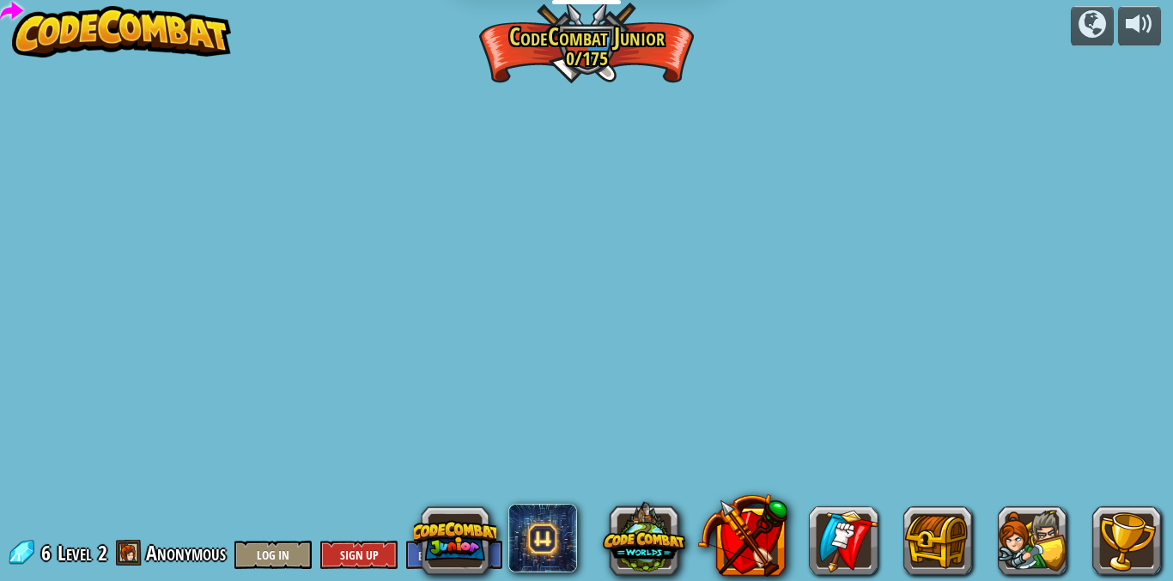
click at [809, 368] on div "powered by Step Change (Locked) Change step arguments. Go Smart (Locked) Now we…" at bounding box center [586, 290] width 1173 height 581
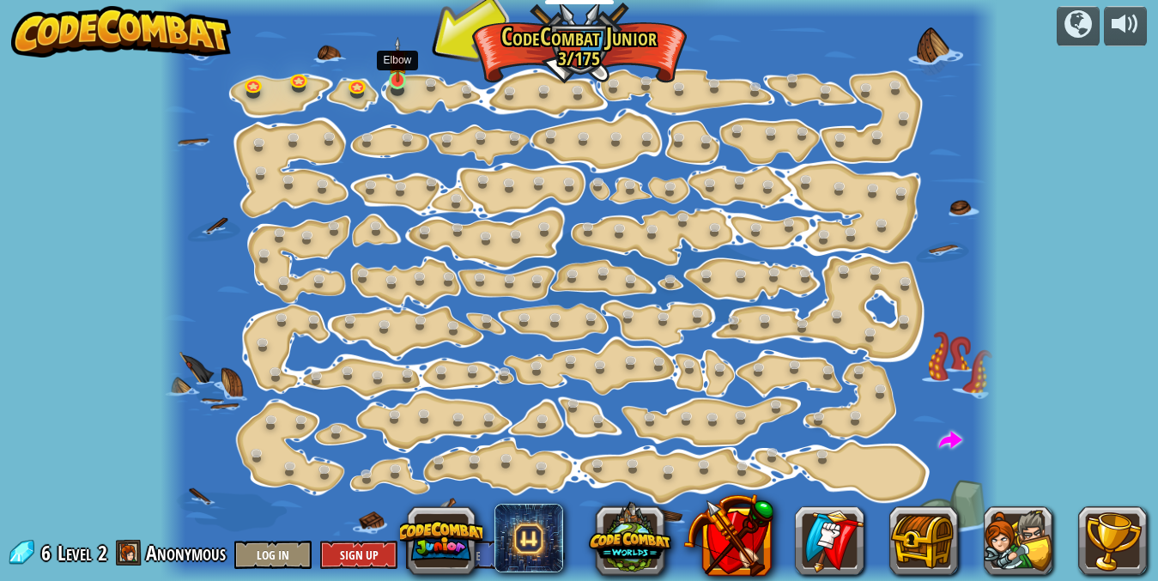
click at [397, 77] on img at bounding box center [398, 60] width 20 height 46
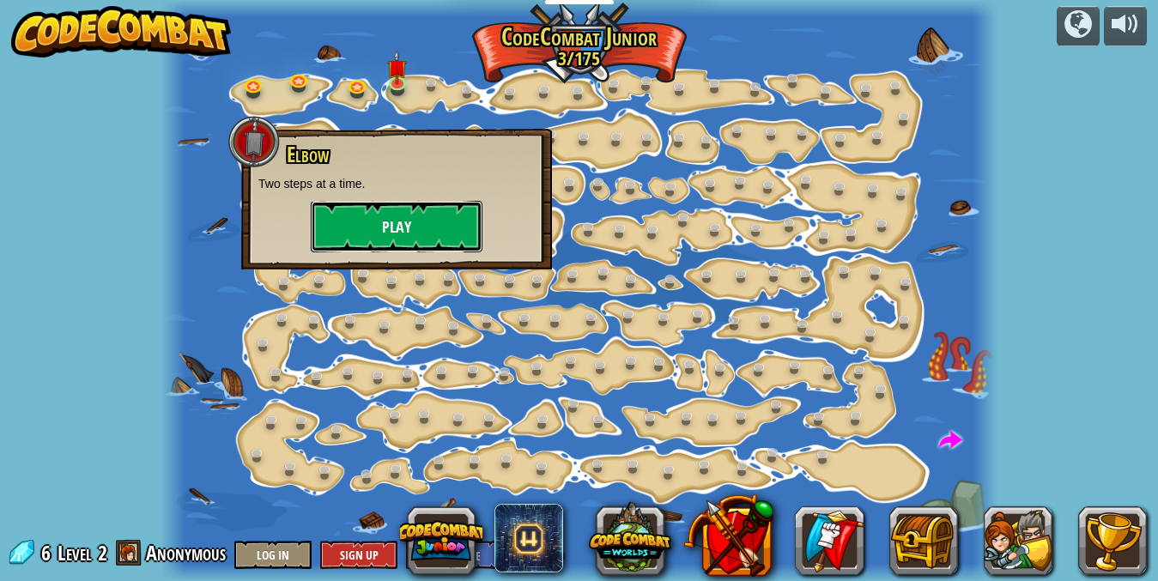
click at [391, 228] on button "Play" at bounding box center [397, 227] width 172 height 52
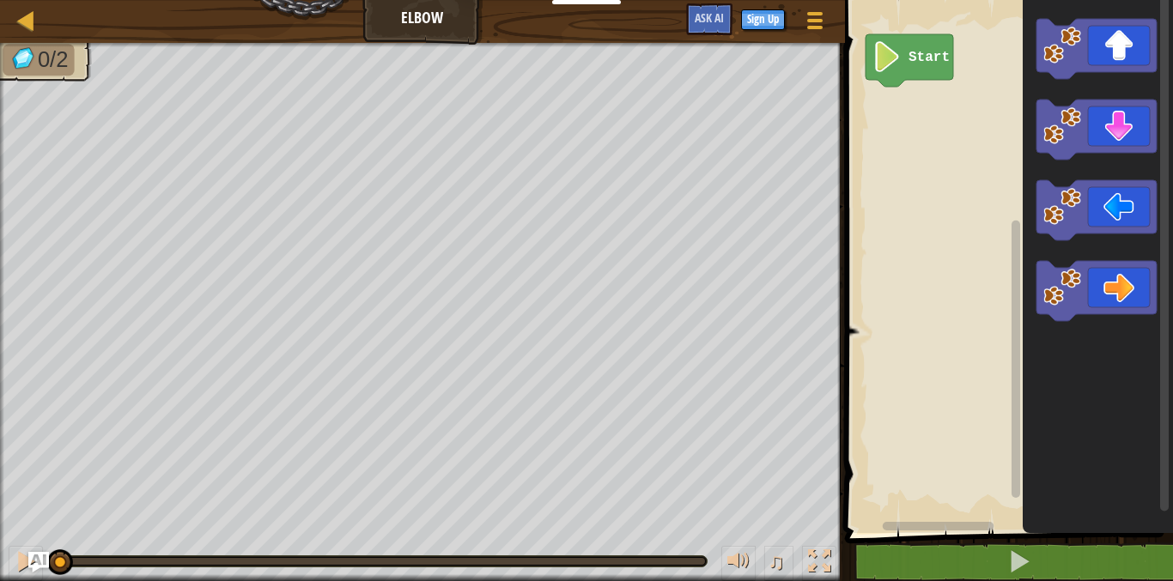
click at [926, 69] on icon "Blockly Workspace" at bounding box center [909, 60] width 88 height 52
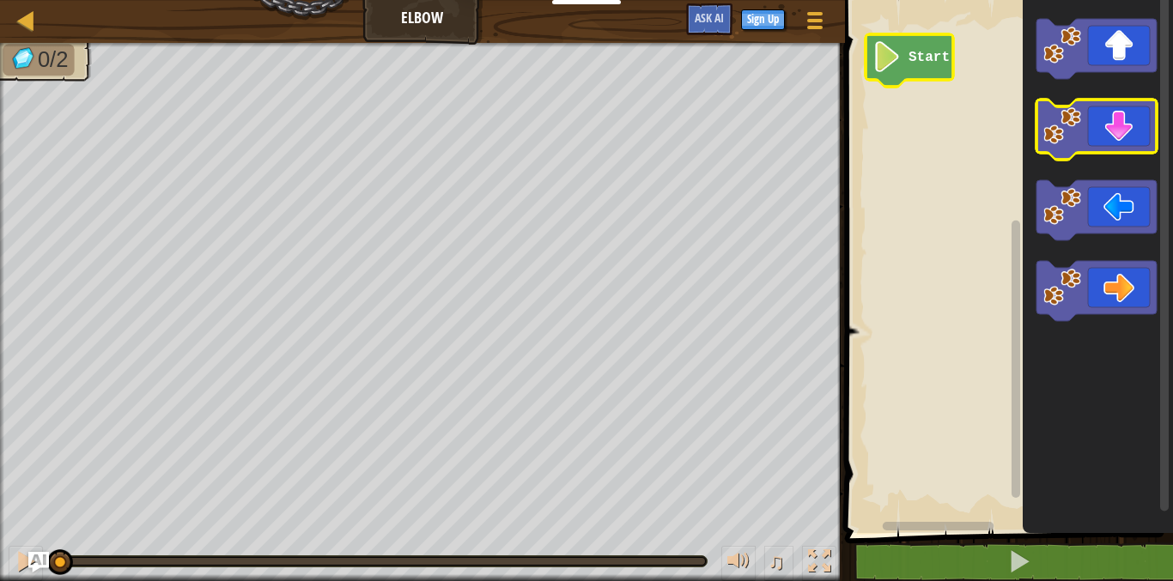
click at [1114, 128] on icon "Blockly Workspace" at bounding box center [1096, 130] width 120 height 60
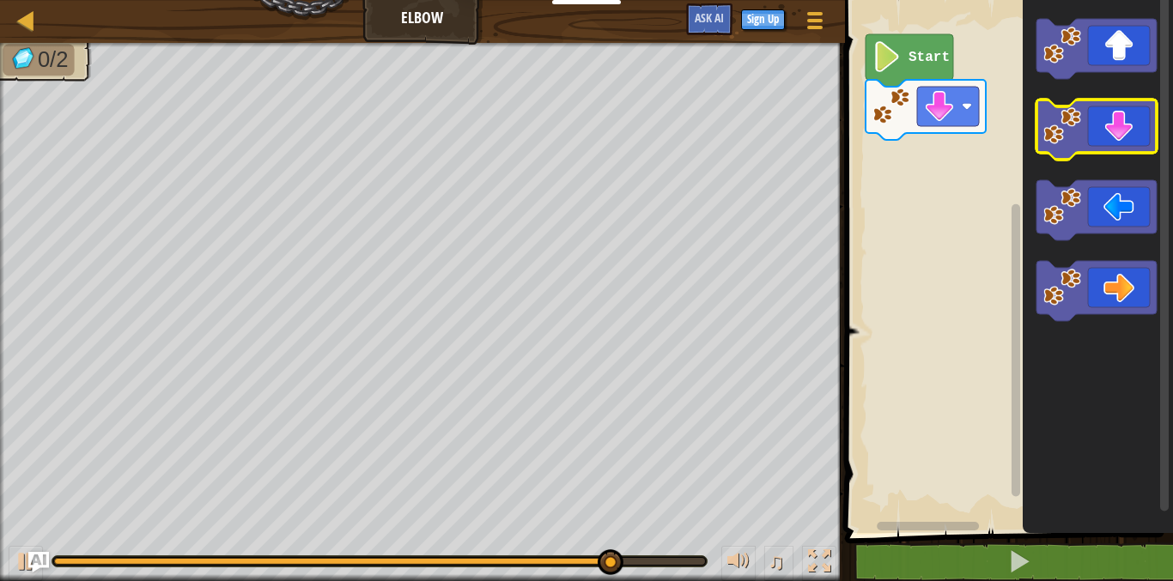
click at [1105, 120] on icon "Blockly Workspace" at bounding box center [1096, 130] width 120 height 60
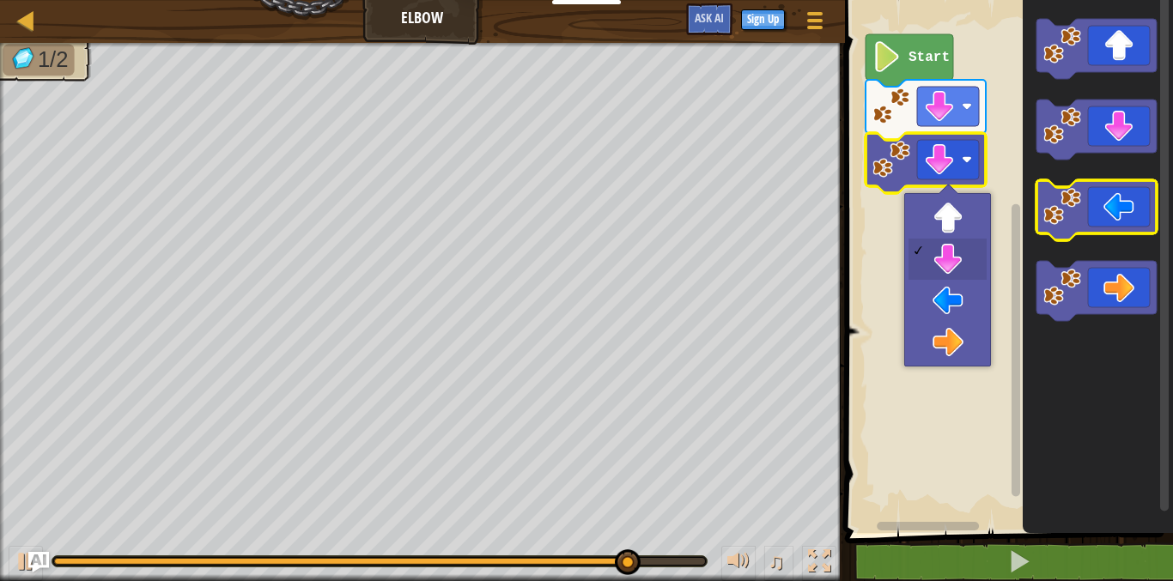
click at [1095, 219] on icon "Blockly Workspace" at bounding box center [1096, 210] width 120 height 60
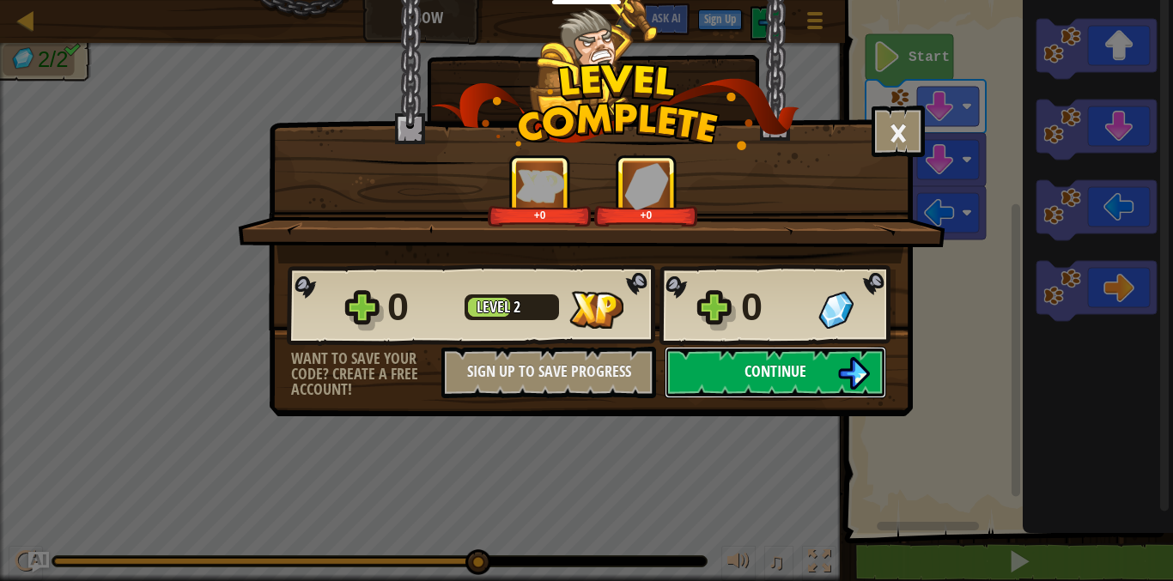
click at [746, 369] on span "Continue" at bounding box center [775, 371] width 62 height 21
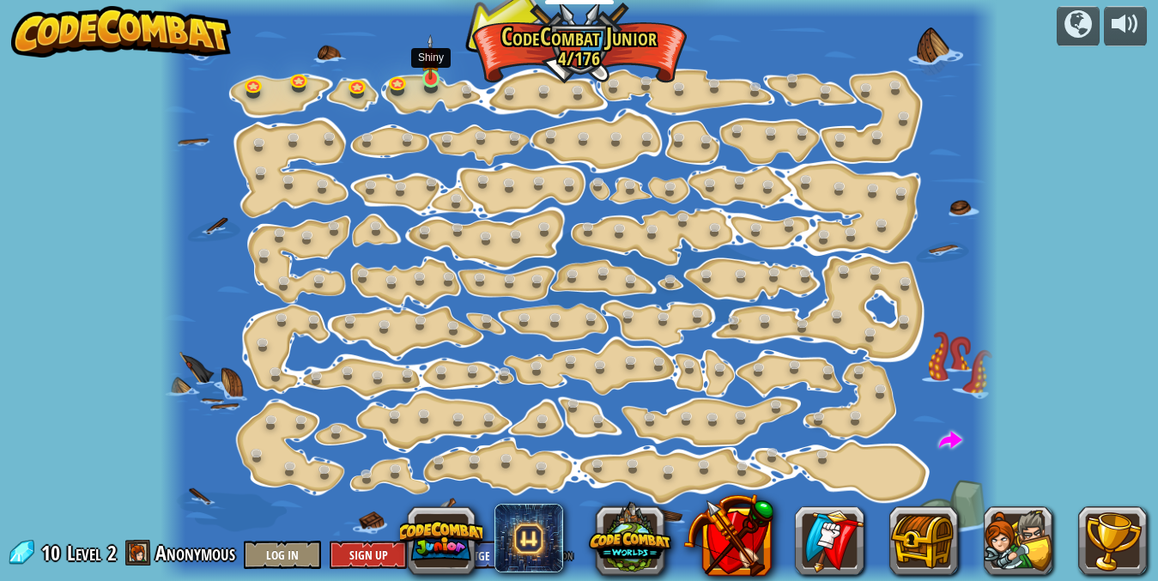
click at [427, 70] on img at bounding box center [431, 57] width 20 height 46
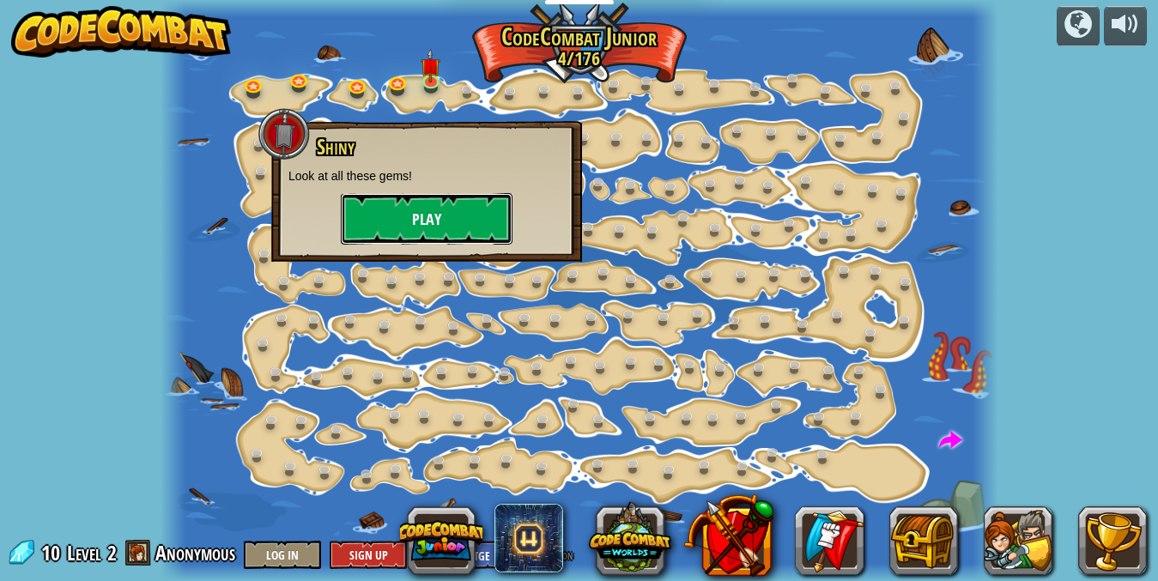
click at [421, 227] on button "Play" at bounding box center [427, 219] width 172 height 52
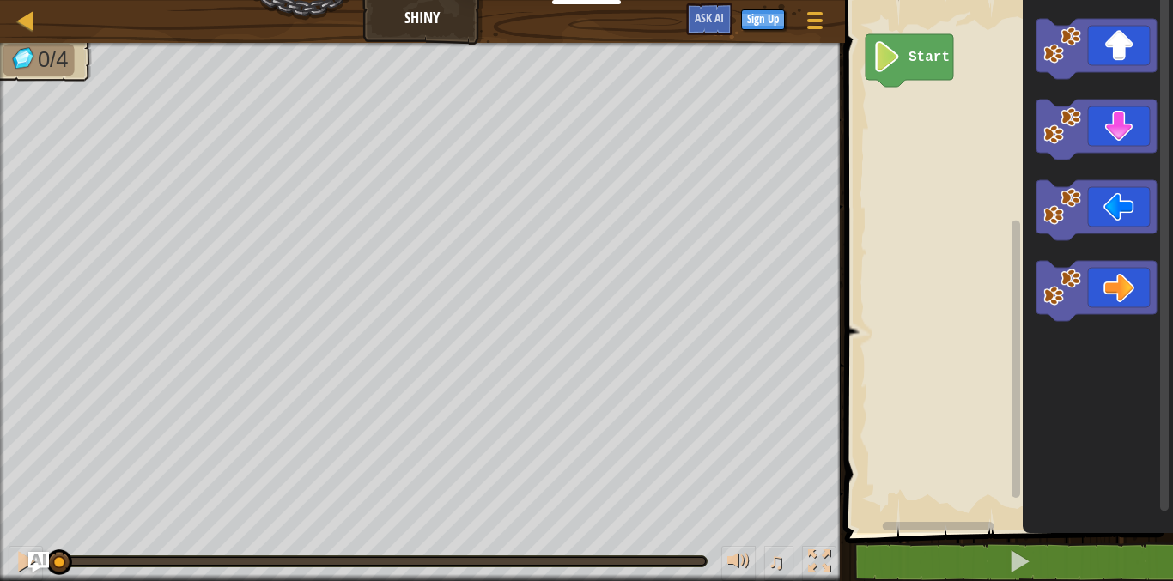
click at [900, 56] on image "Blockly Workspace" at bounding box center [886, 56] width 29 height 31
